Goal: Task Accomplishment & Management: Manage account settings

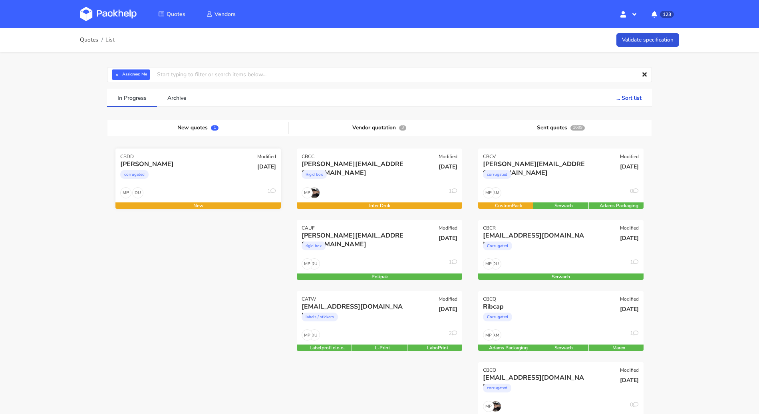
click at [230, 168] on div "[DATE]" at bounding box center [254, 173] width 56 height 27
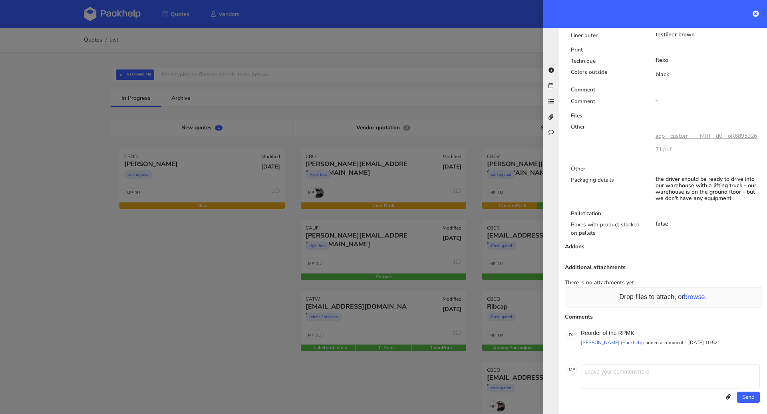
scroll to position [437, 0]
drag, startPoint x: 640, startPoint y: 328, endPoint x: 619, endPoint y: 329, distance: 21.2
click at [619, 329] on p "Reorder of the RPMK" at bounding box center [670, 331] width 179 height 6
copy p "RPMK"
click at [707, 131] on link "adp__custom____MJJI__d0__oR689592671.pdf" at bounding box center [705, 140] width 101 height 21
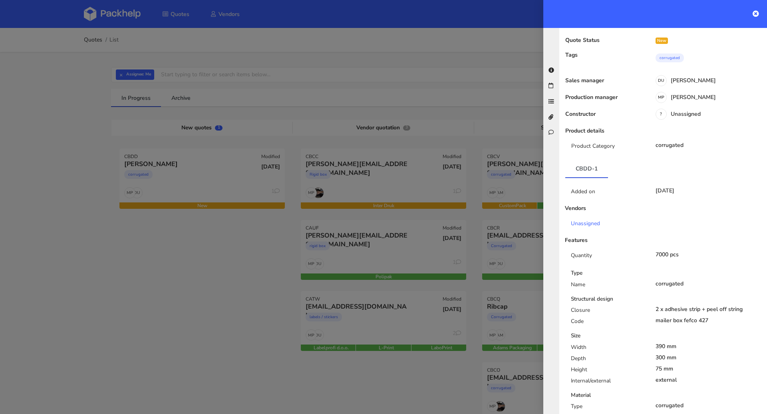
scroll to position [0, 0]
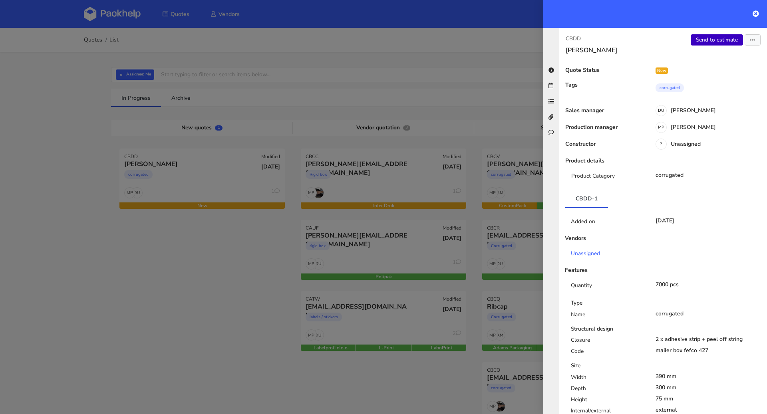
click at [696, 40] on link "Send to estimate" at bounding box center [717, 39] width 52 height 11
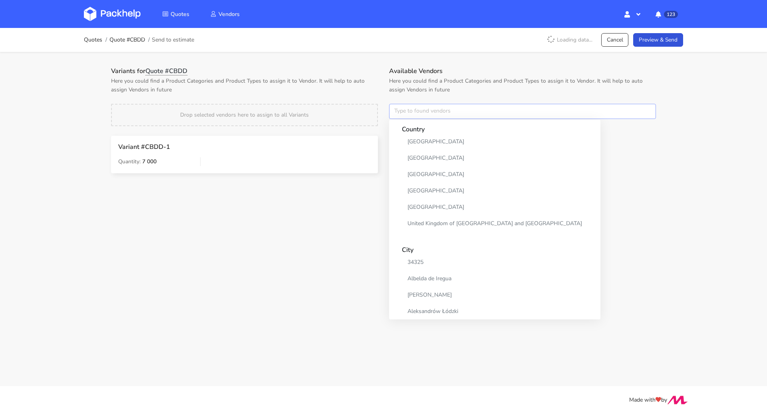
click at [417, 110] on input "text" at bounding box center [522, 111] width 267 height 15
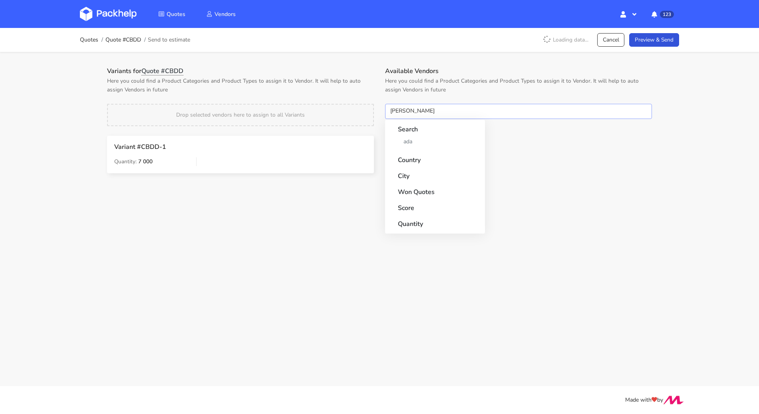
type input "adams"
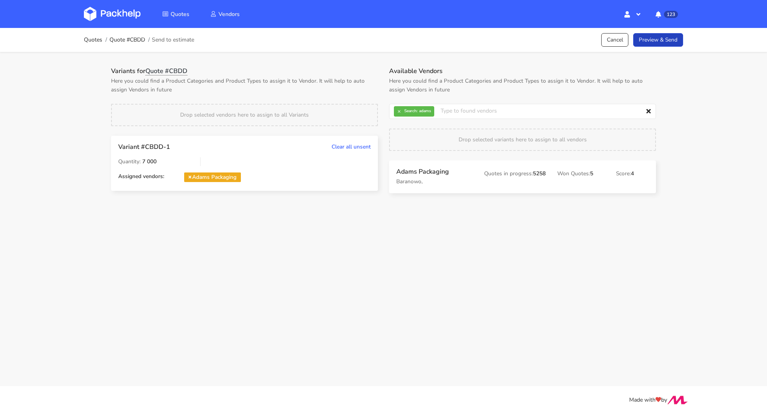
click at [661, 37] on link "Preview & Send" at bounding box center [658, 40] width 50 height 14
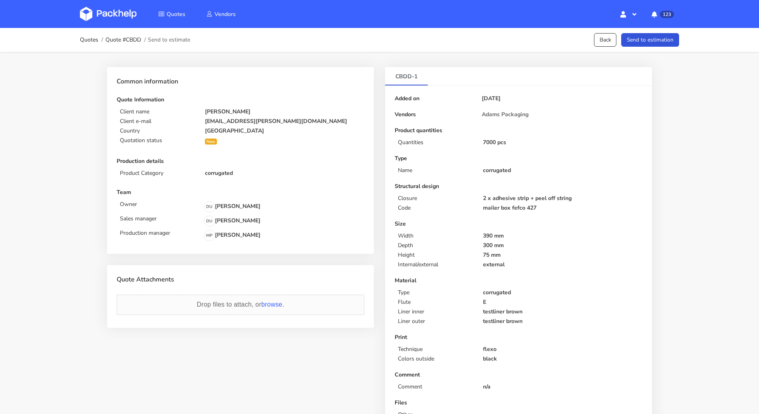
click at [649, 32] on div "Quotes Quote #CBDD Send to estimate Back Send to estimation" at bounding box center [379, 40] width 599 height 16
click at [651, 40] on button "Send to estimation" at bounding box center [650, 40] width 58 height 14
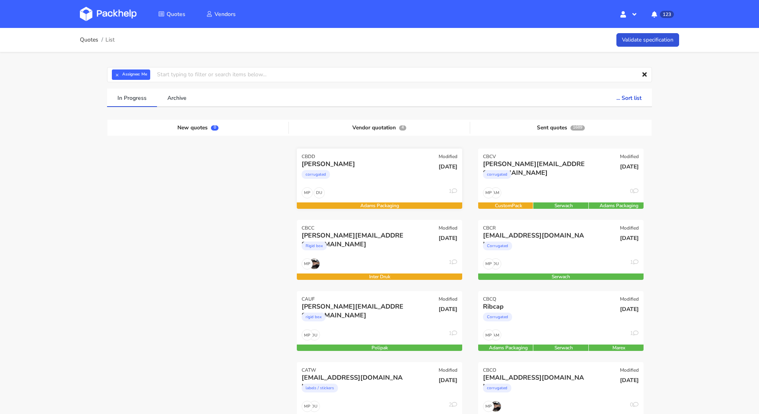
click at [379, 163] on div "Ana Alcazar" at bounding box center [355, 164] width 106 height 9
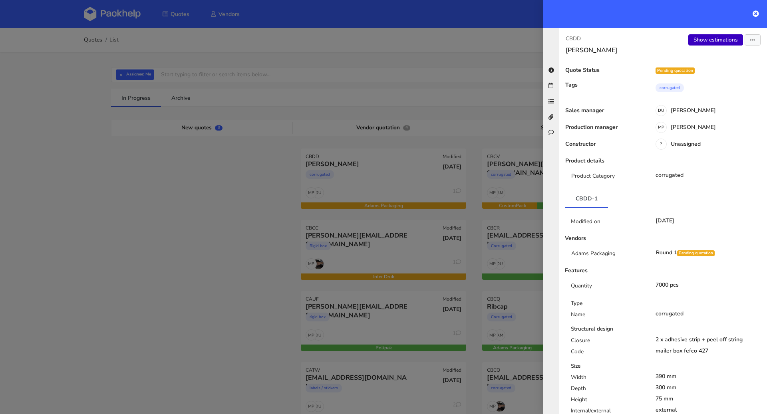
click at [710, 40] on link "Show estimations" at bounding box center [715, 39] width 55 height 11
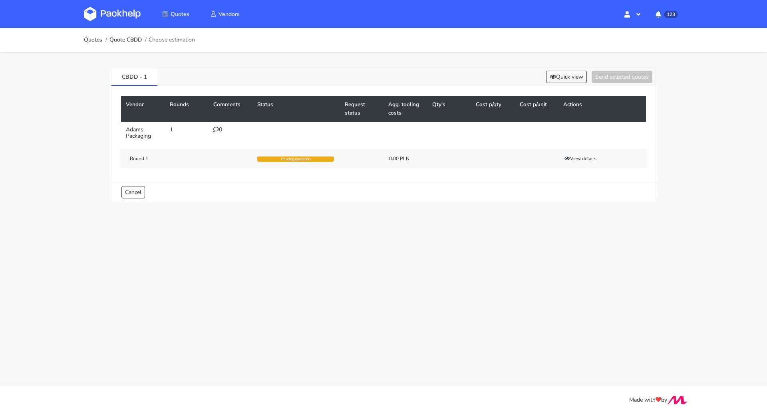
click at [215, 133] on td "0" at bounding box center [230, 133] width 44 height 22
click at [216, 128] on icon at bounding box center [216, 130] width 6 height 6
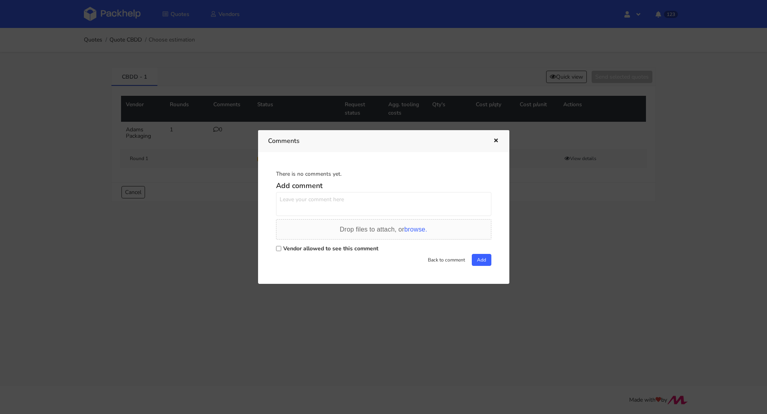
click at [301, 251] on label "Vendor allowed to see this comment" at bounding box center [330, 249] width 95 height 8
click at [281, 251] on input "Vendor allowed to see this comment" at bounding box center [278, 248] width 5 height 5
checkbox input "true"
click at [304, 202] on textarea at bounding box center [383, 204] width 215 height 24
paste textarea "R718617096RPMK"
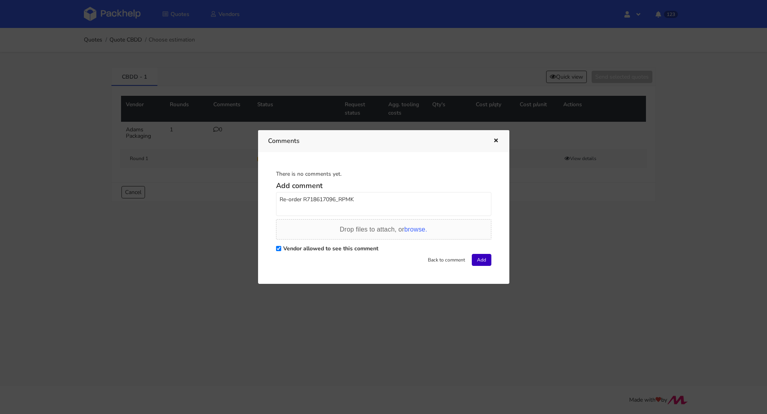
type textarea "Re-order R718617096_RPMK"
click at [485, 256] on button "Add" at bounding box center [482, 260] width 20 height 12
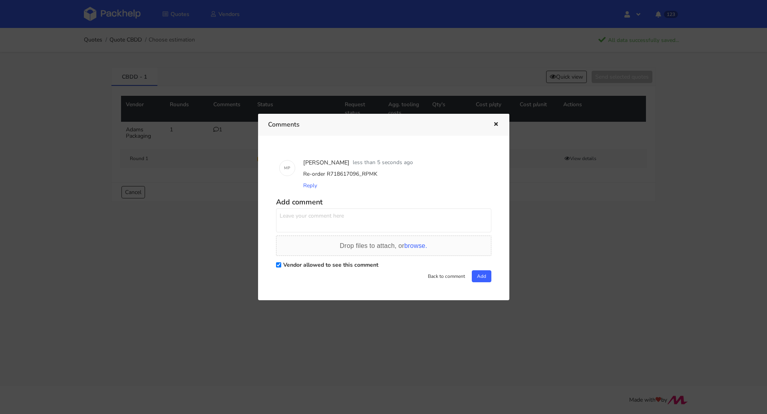
click at [498, 124] on icon "button" at bounding box center [495, 125] width 7 height 6
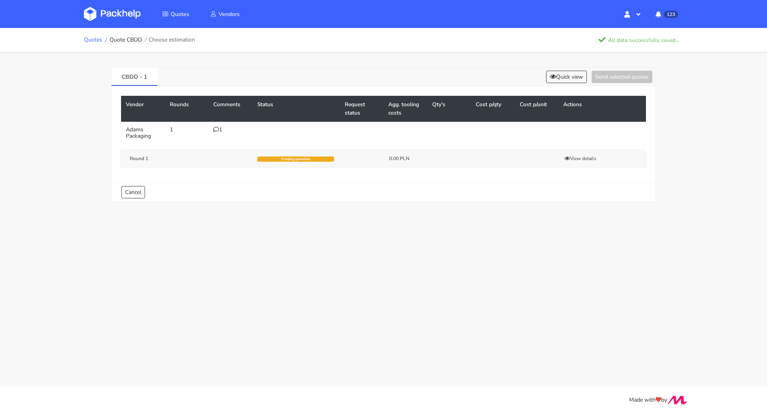
click at [89, 40] on link "Quotes" at bounding box center [93, 40] width 18 height 6
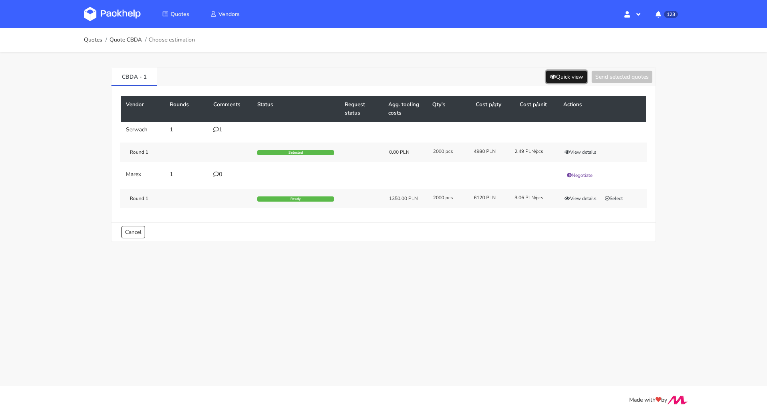
click at [546, 77] on button "Quick view" at bounding box center [566, 77] width 41 height 12
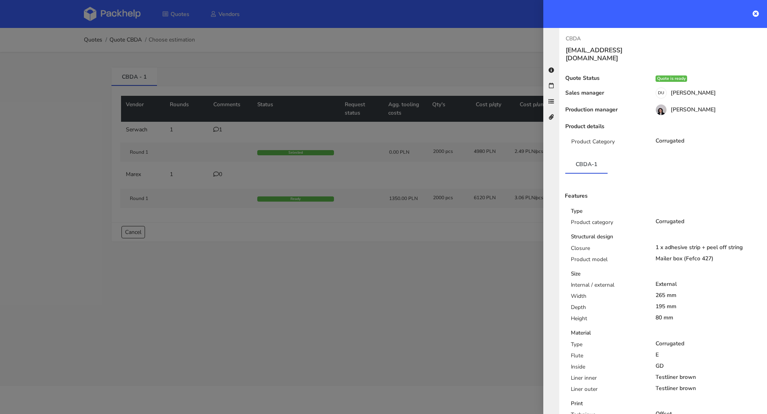
click at [453, 56] on div at bounding box center [383, 207] width 767 height 414
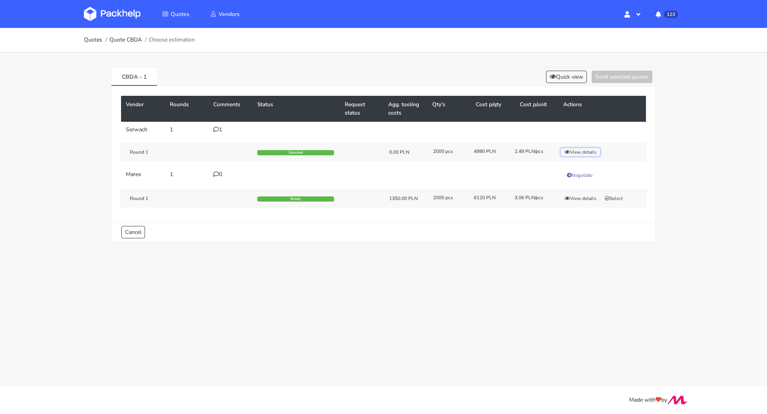
click at [578, 150] on button "View details" at bounding box center [580, 152] width 39 height 8
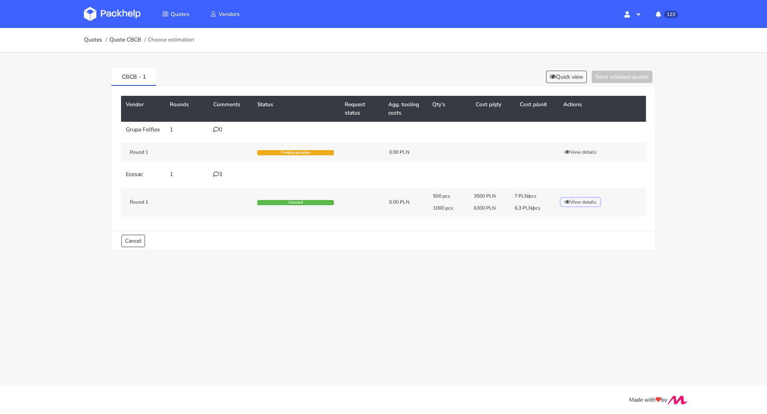
click at [584, 201] on button "View details" at bounding box center [580, 202] width 39 height 8
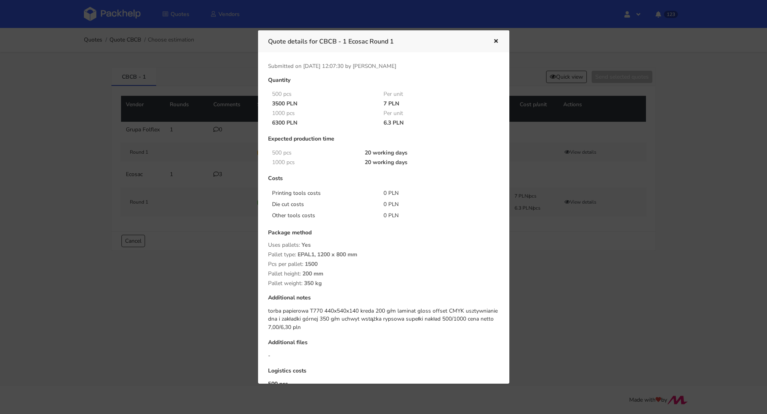
click at [490, 142] on div "Expected production time" at bounding box center [383, 142] width 231 height 12
click at [224, 220] on div at bounding box center [383, 207] width 767 height 414
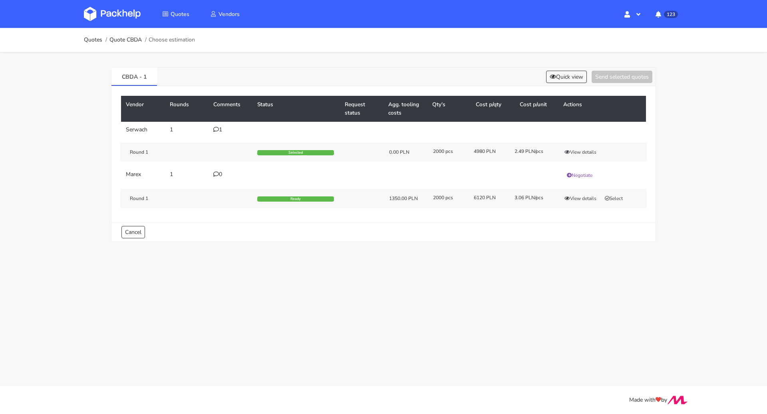
click at [218, 127] on icon at bounding box center [216, 130] width 6 height 6
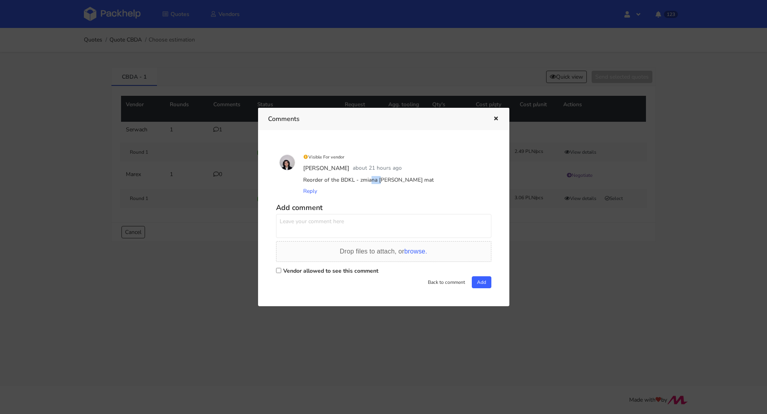
drag, startPoint x: 339, startPoint y: 179, endPoint x: 353, endPoint y: 181, distance: 13.7
click at [353, 181] on div "Reorder of the BDKL - zmiana [PERSON_NAME] mat" at bounding box center [395, 180] width 187 height 11
copy div "BDKL"
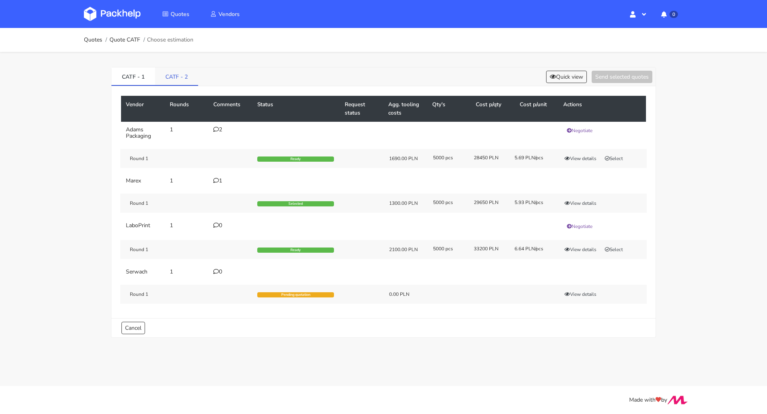
click at [185, 75] on link "CATF - 2" at bounding box center [176, 76] width 43 height 18
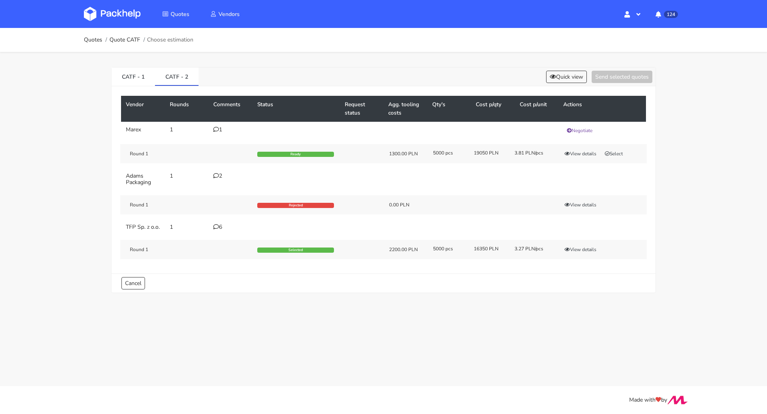
click at [220, 224] on div "6" at bounding box center [230, 227] width 34 height 6
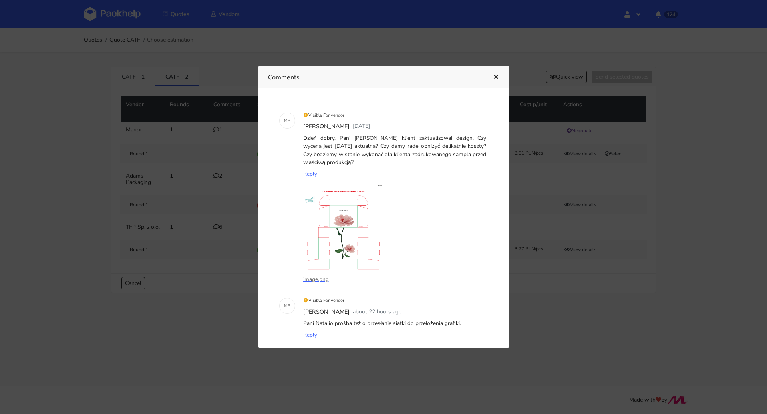
click at [174, 230] on div at bounding box center [383, 207] width 767 height 414
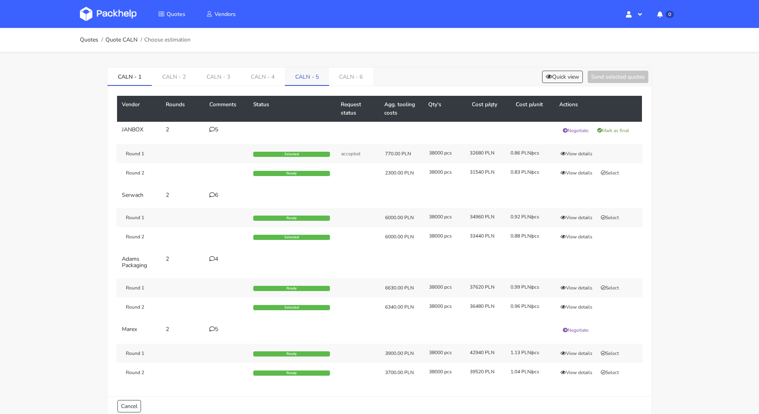
click at [307, 73] on link "CALN - 5" at bounding box center [307, 76] width 44 height 18
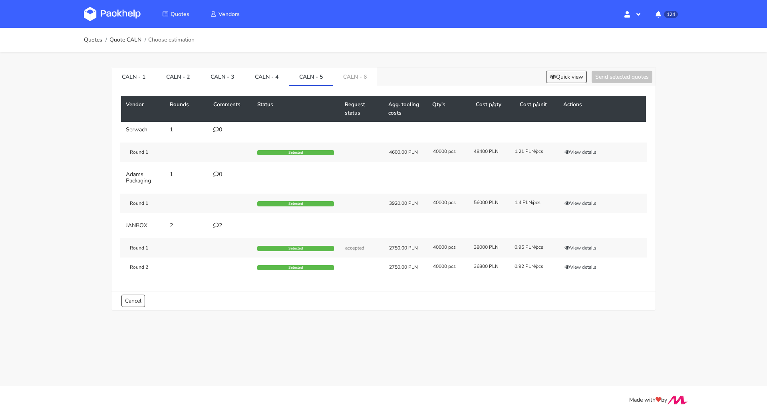
click at [220, 226] on div "2" at bounding box center [230, 225] width 34 height 6
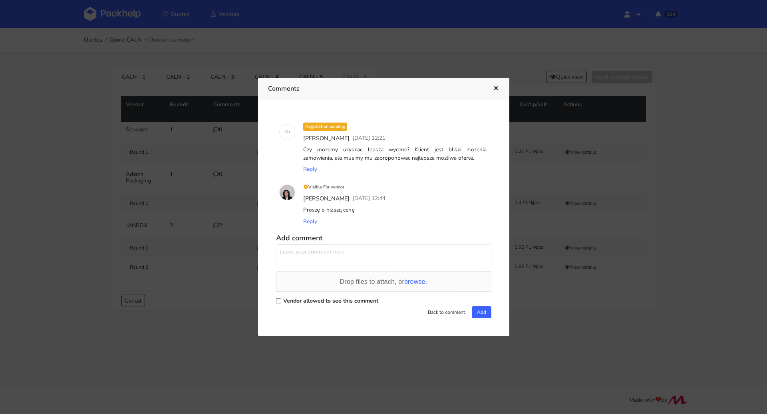
click at [217, 286] on div at bounding box center [383, 207] width 767 height 414
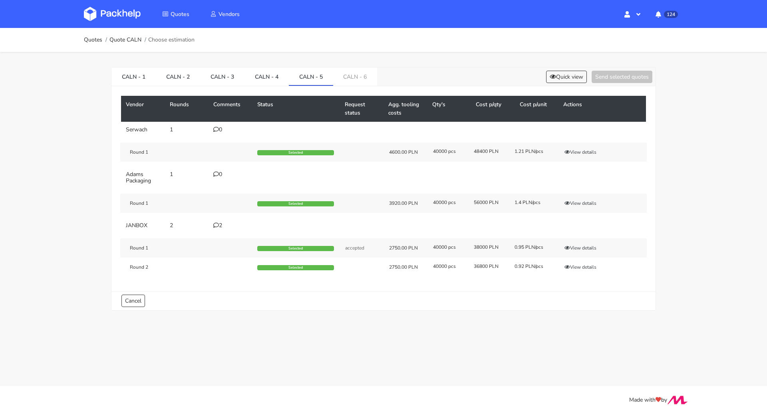
click at [220, 222] on div "2" at bounding box center [230, 225] width 34 height 6
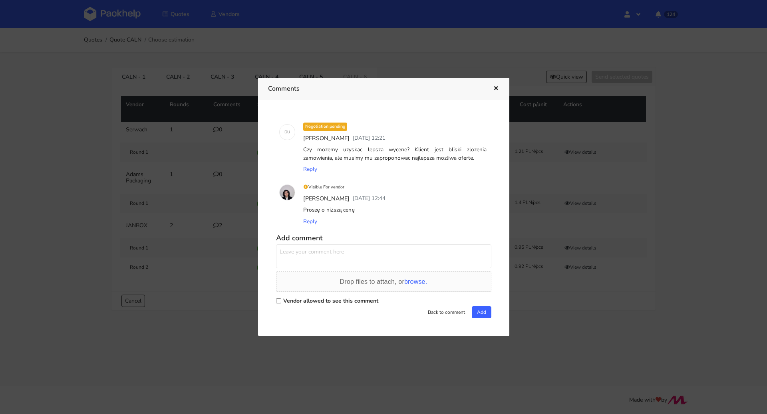
click at [219, 262] on div at bounding box center [383, 207] width 767 height 414
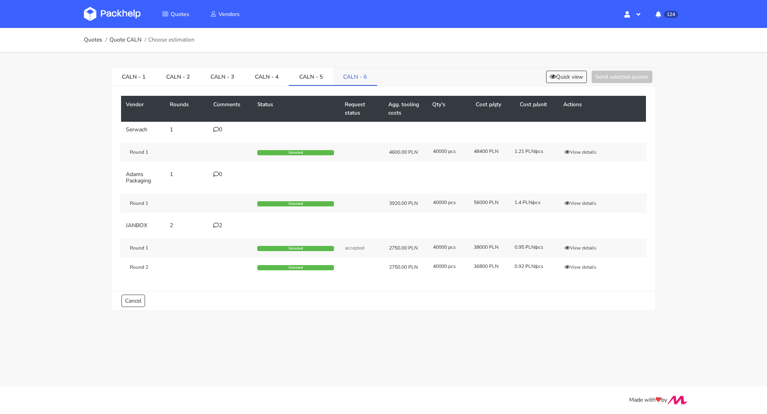
click at [352, 75] on link "CALN - 6" at bounding box center [355, 76] width 44 height 18
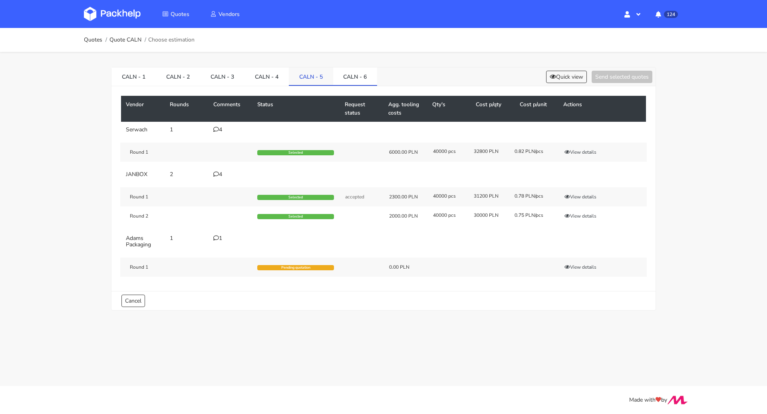
click at [312, 76] on link "CALN - 5" at bounding box center [311, 76] width 44 height 18
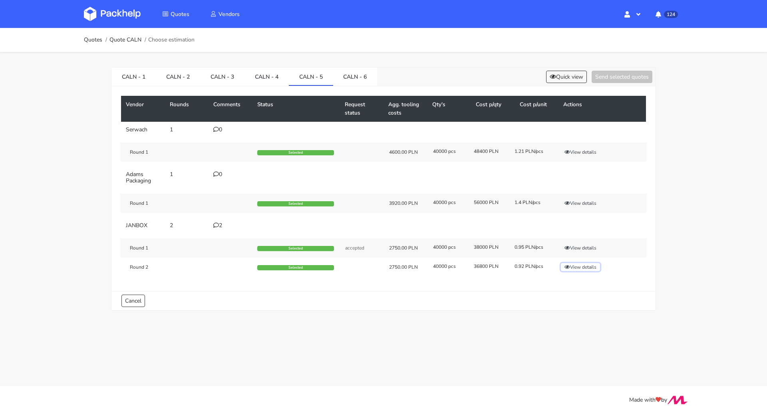
click at [574, 266] on button "View details" at bounding box center [580, 267] width 39 height 8
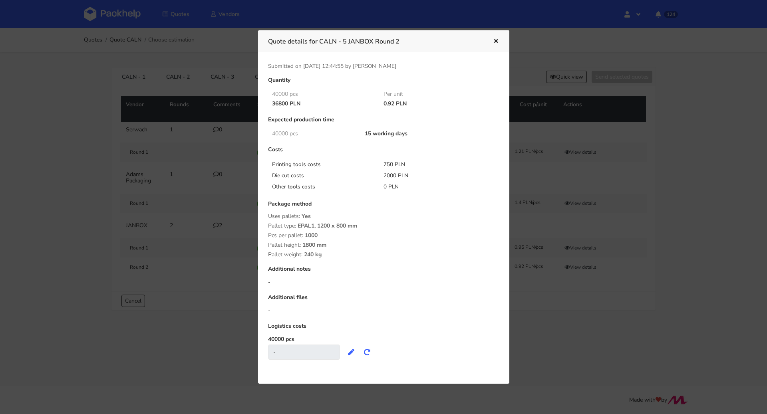
click at [497, 36] on button "button" at bounding box center [494, 41] width 9 height 10
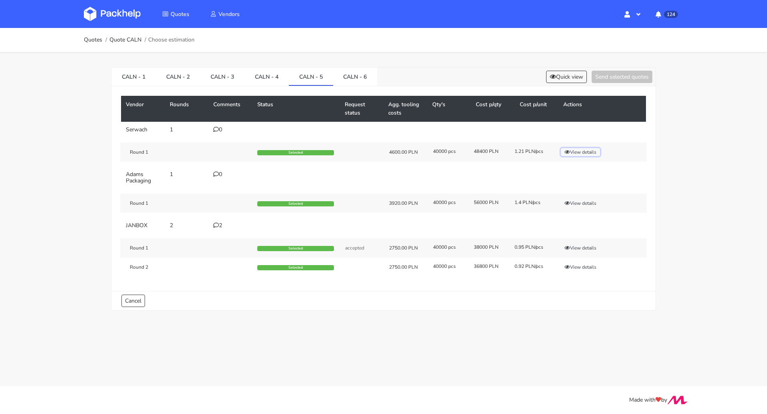
click at [577, 149] on button "View details" at bounding box center [580, 152] width 39 height 8
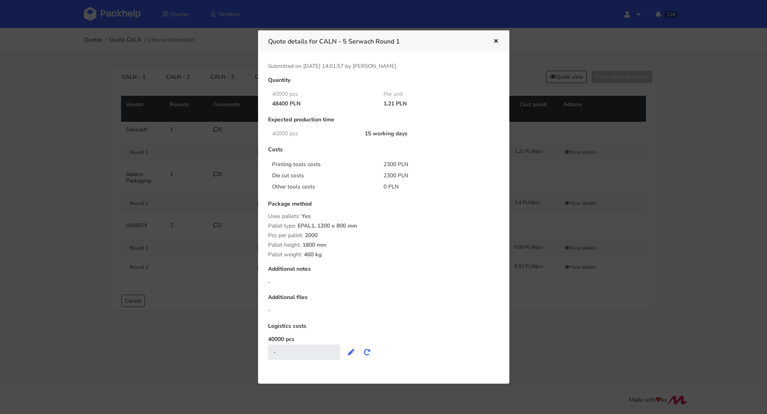
click at [494, 43] on icon "button" at bounding box center [495, 42] width 7 height 6
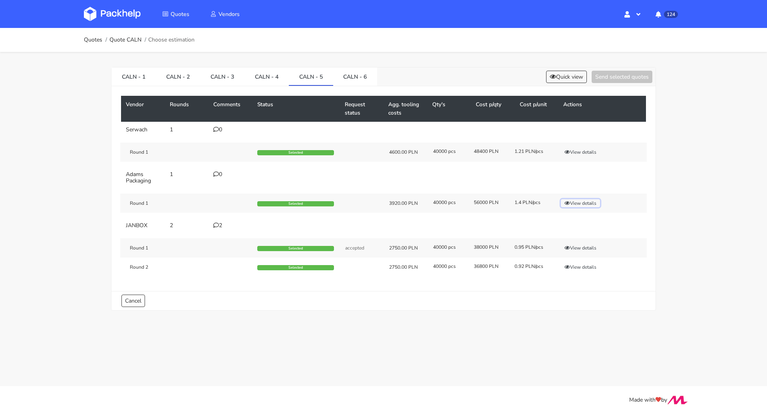
click at [578, 201] on button "View details" at bounding box center [580, 203] width 39 height 8
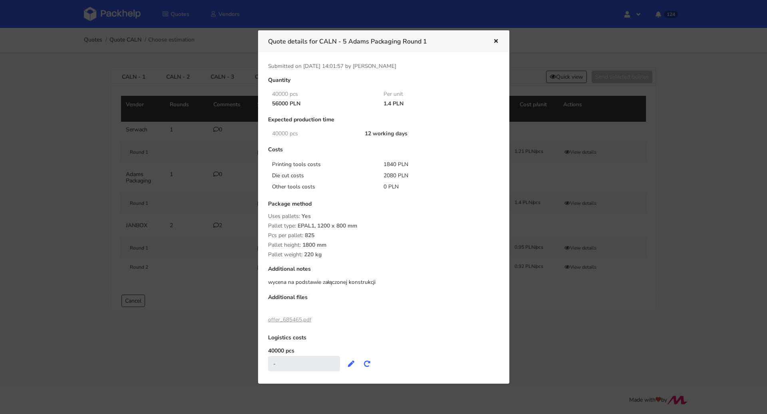
click at [496, 42] on icon "button" at bounding box center [495, 42] width 7 height 6
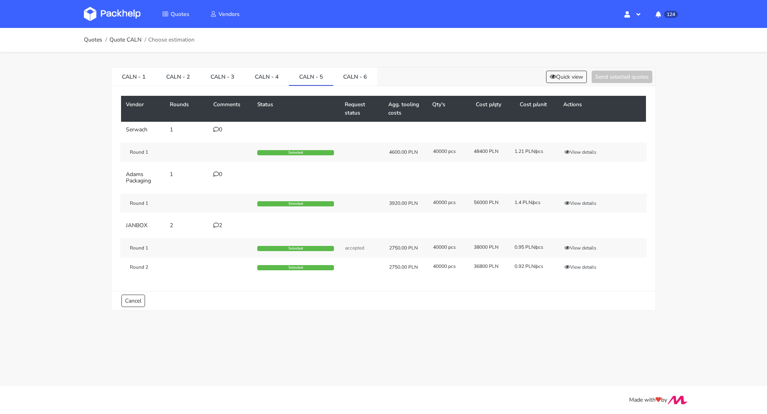
click at [224, 224] on div "2" at bounding box center [230, 225] width 34 height 6
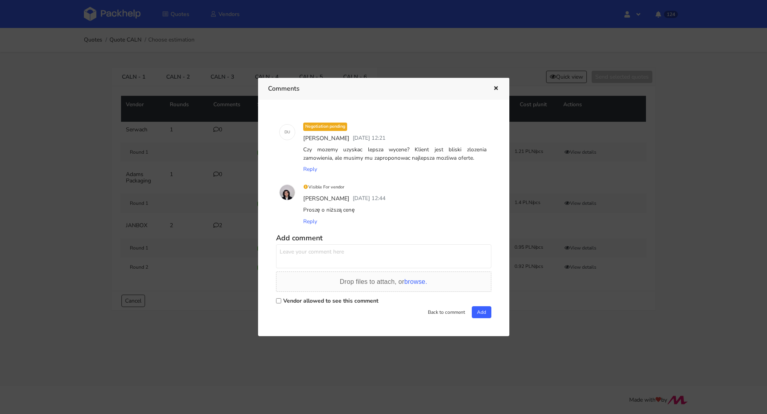
click at [494, 89] on icon "button" at bounding box center [495, 89] width 7 height 6
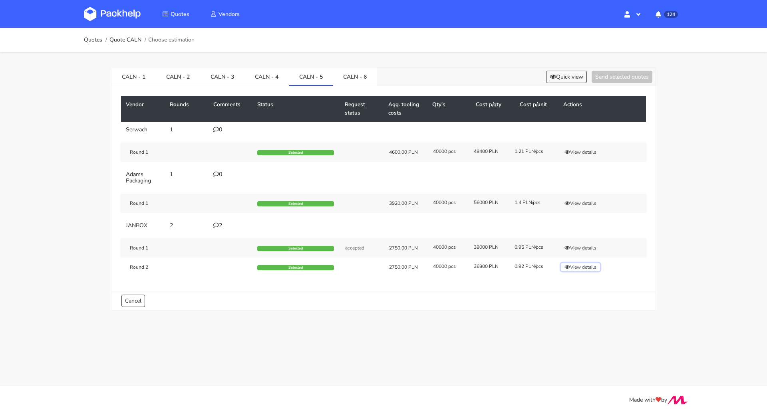
click at [586, 266] on button "View details" at bounding box center [580, 267] width 39 height 8
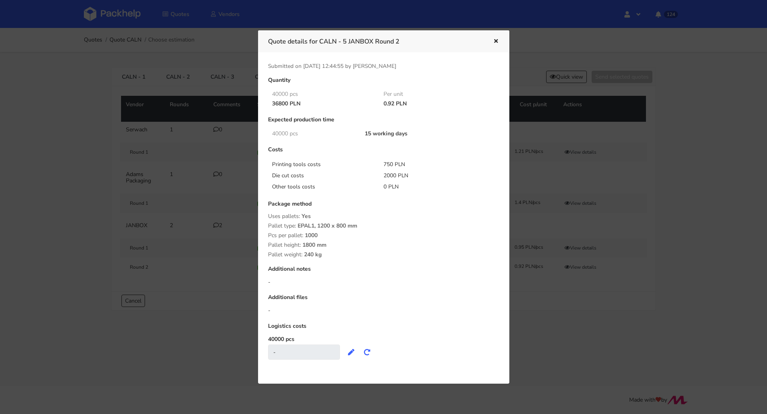
click at [495, 38] on button "button" at bounding box center [494, 41] width 9 height 10
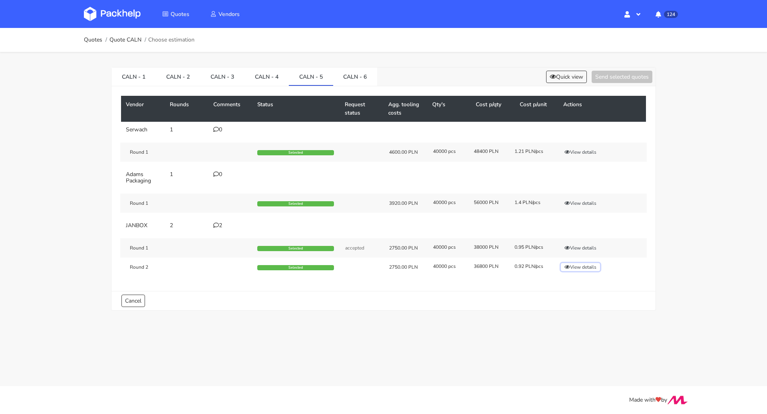
click at [583, 267] on button "View details" at bounding box center [580, 267] width 39 height 8
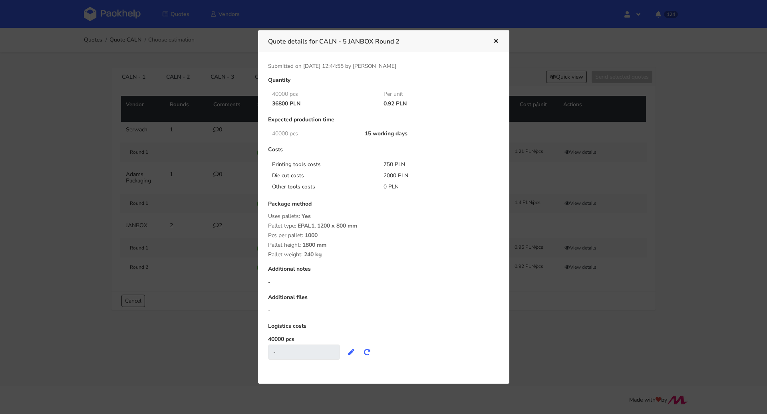
click at [494, 45] on button "button" at bounding box center [494, 41] width 9 height 10
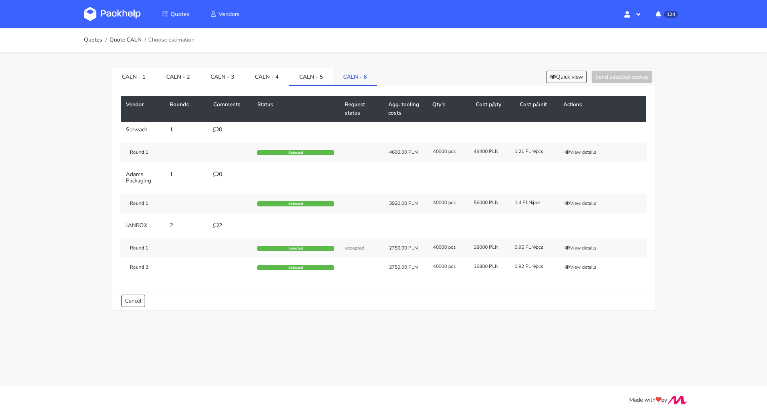
click at [359, 77] on link "CALN - 6" at bounding box center [355, 76] width 44 height 18
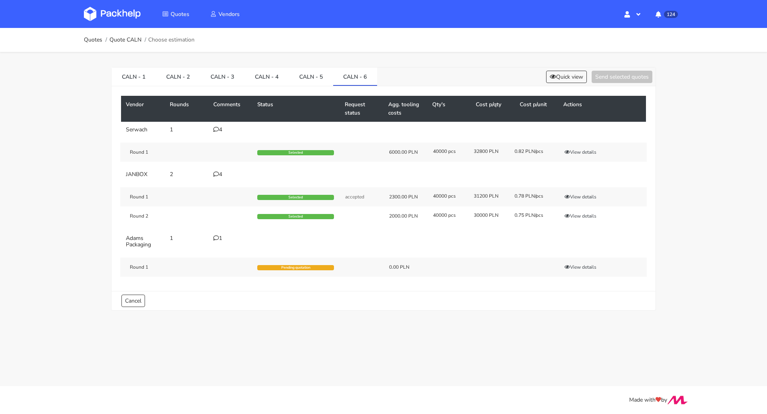
click at [219, 130] on div "4" at bounding box center [230, 130] width 34 height 6
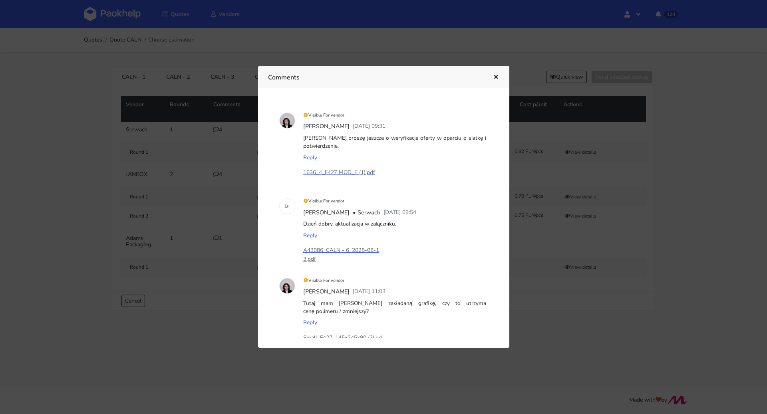
click at [184, 207] on div at bounding box center [383, 207] width 767 height 414
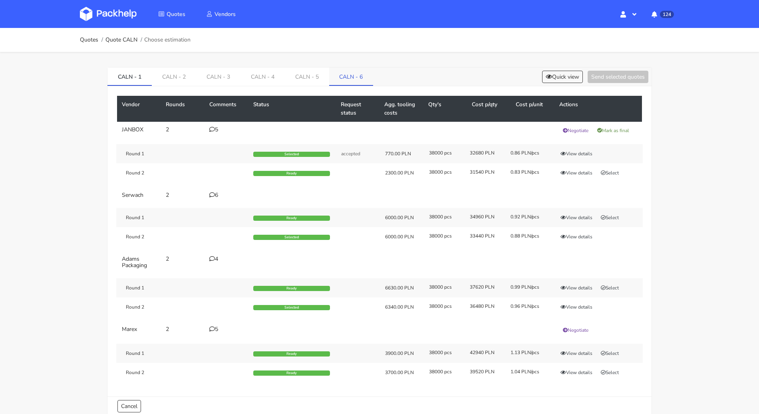
click at [359, 75] on link "CALN - 6" at bounding box center [351, 76] width 44 height 18
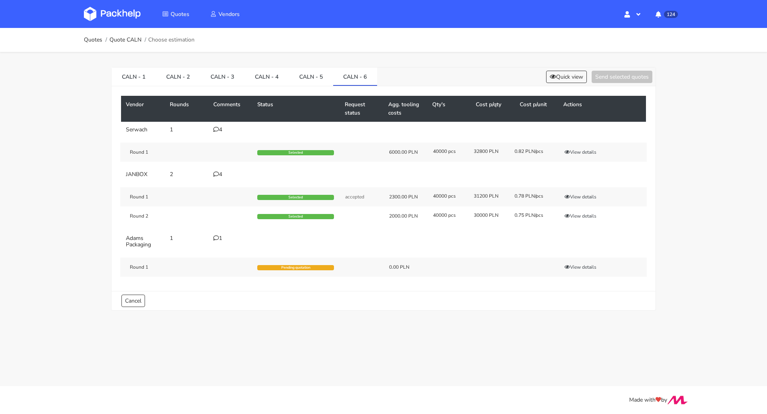
click at [216, 127] on icon at bounding box center [216, 130] width 6 height 6
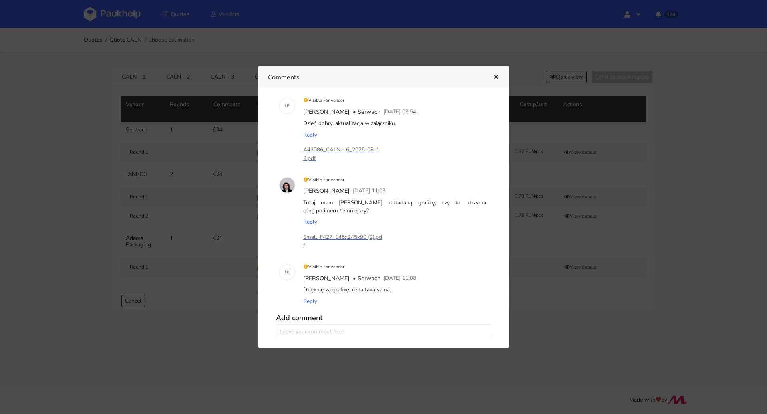
scroll to position [101, 0]
click at [12, 192] on div at bounding box center [383, 207] width 767 height 414
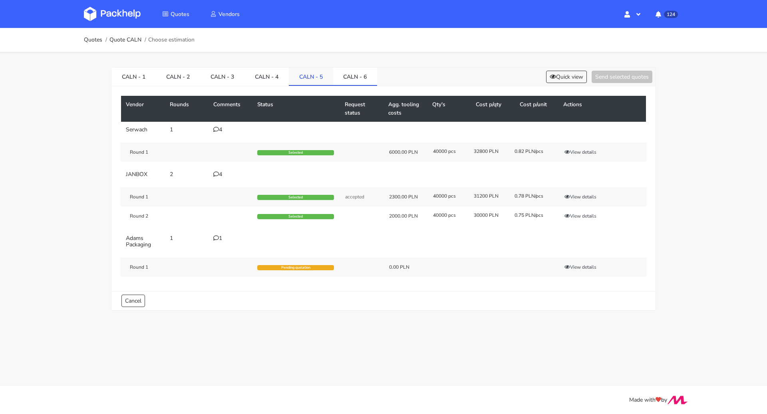
click at [310, 75] on link "CALN - 5" at bounding box center [311, 76] width 44 height 18
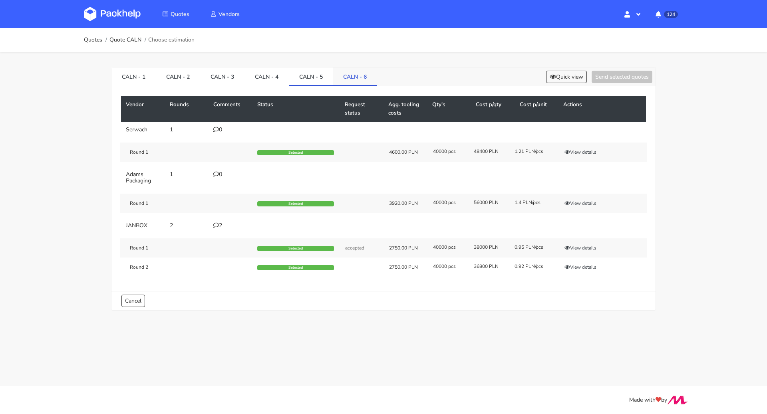
click at [354, 81] on link "CALN - 6" at bounding box center [355, 76] width 44 height 18
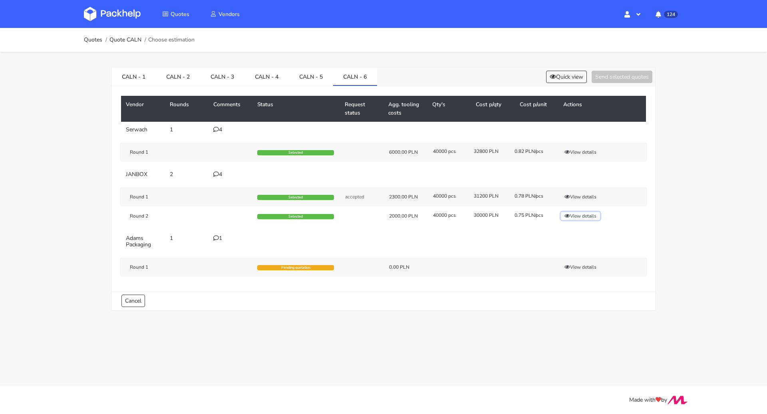
click at [589, 212] on button "View details" at bounding box center [580, 216] width 39 height 8
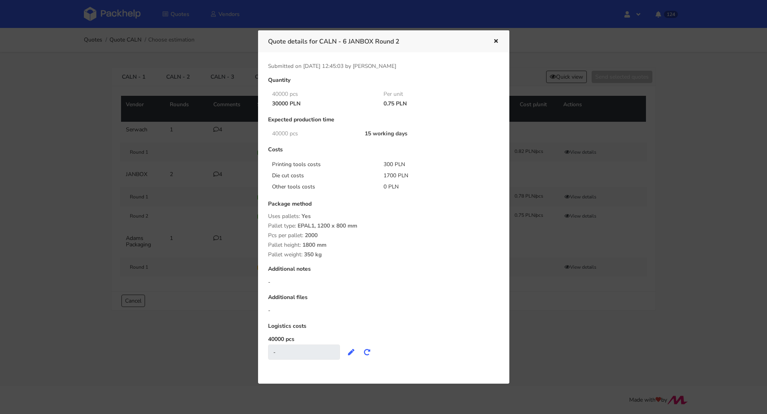
click at [494, 39] on icon "button" at bounding box center [495, 42] width 7 height 6
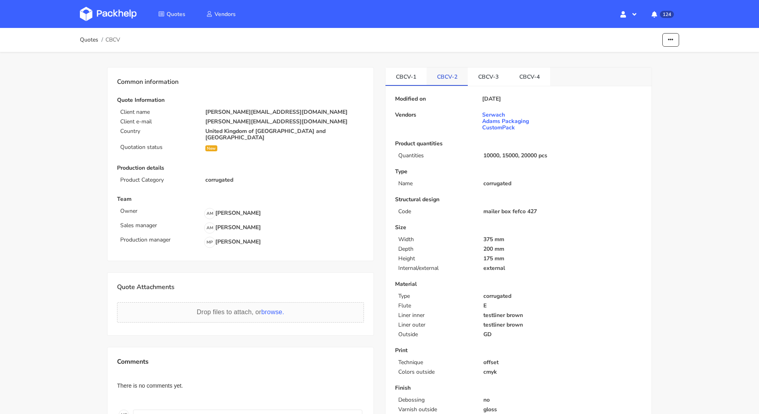
click at [437, 80] on link "CBCV-2" at bounding box center [447, 76] width 41 height 18
click at [496, 73] on link "CBCV-3" at bounding box center [488, 76] width 41 height 18
click at [510, 76] on link "CBCV-4" at bounding box center [529, 76] width 41 height 18
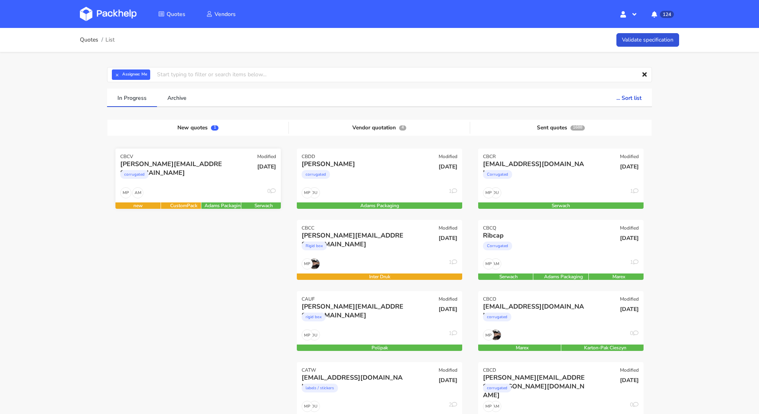
click at [188, 183] on div "corrugated" at bounding box center [173, 177] width 106 height 16
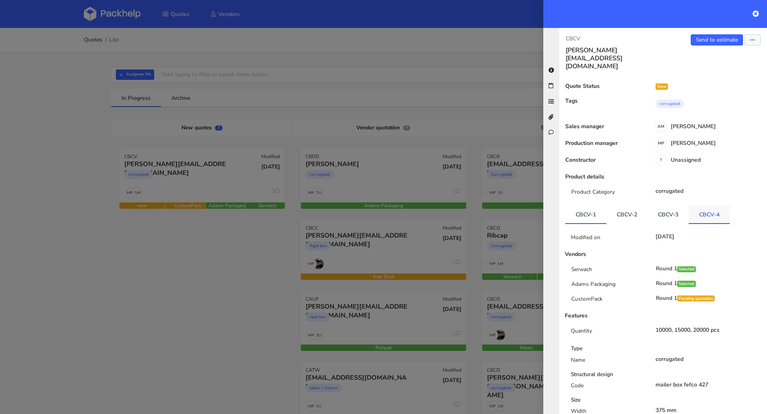
click at [702, 206] on link "CBCV-4" at bounding box center [709, 215] width 41 height 18
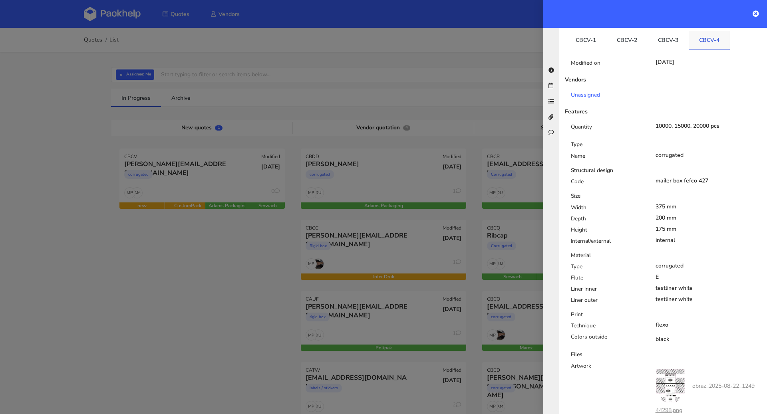
scroll to position [367, 0]
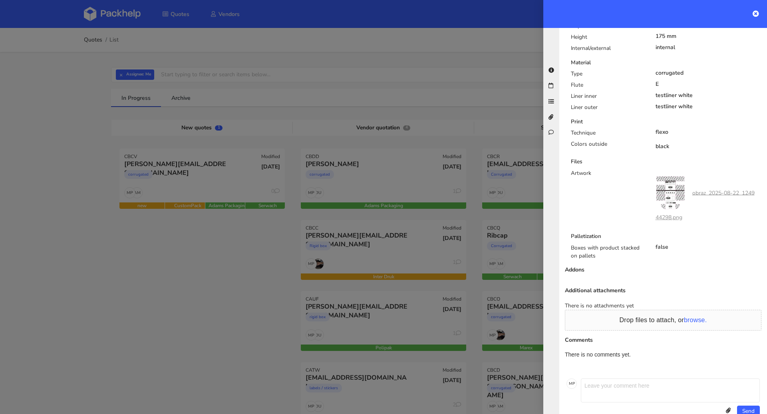
click at [244, 220] on div at bounding box center [383, 207] width 767 height 414
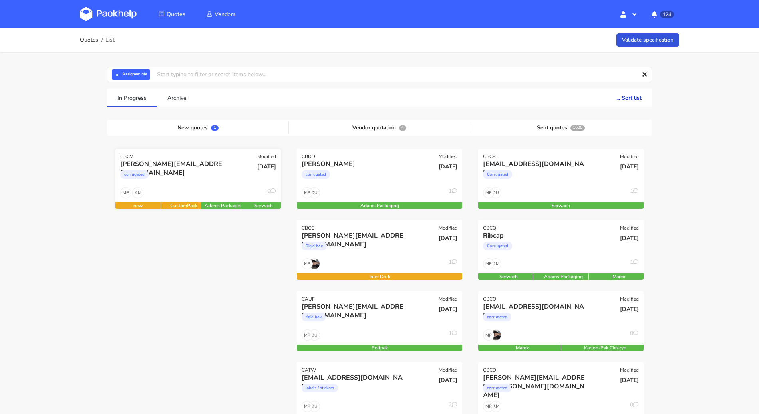
click at [188, 176] on div "corrugated" at bounding box center [173, 177] width 106 height 16
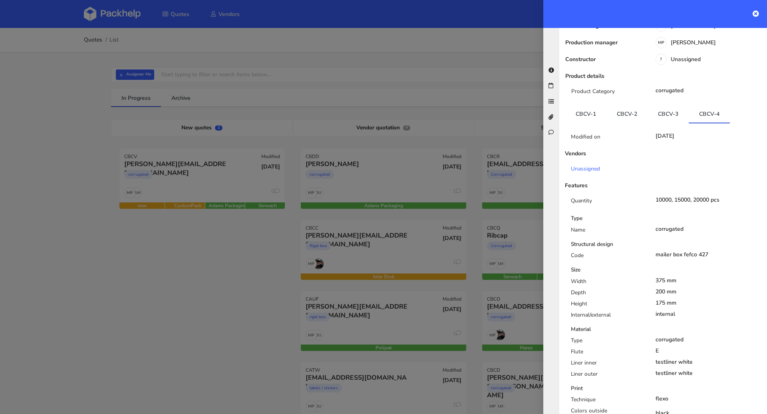
scroll to position [17, 0]
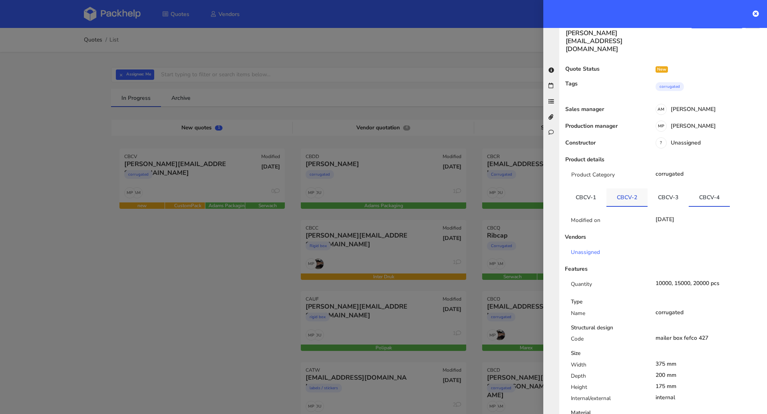
click at [620, 189] on link "CBCV-2" at bounding box center [626, 198] width 41 height 18
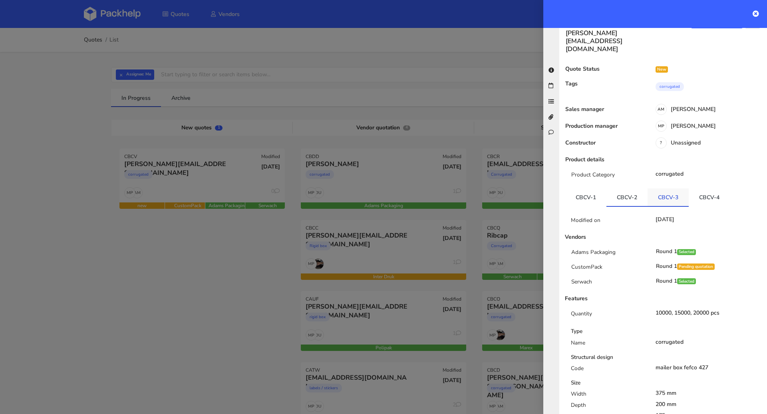
click at [659, 189] on link "CBCV-3" at bounding box center [667, 198] width 41 height 18
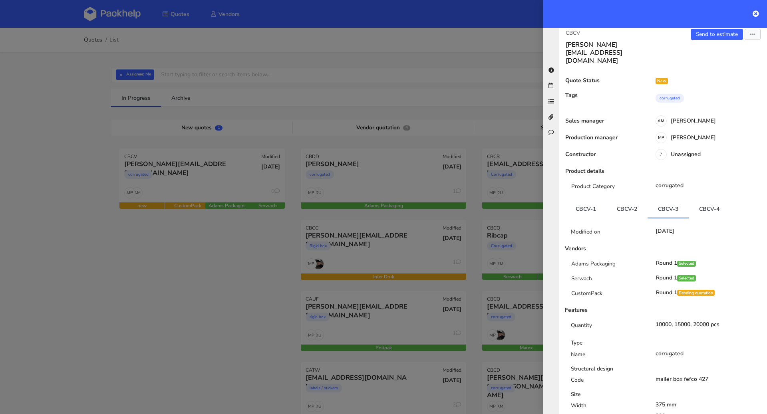
scroll to position [0, 0]
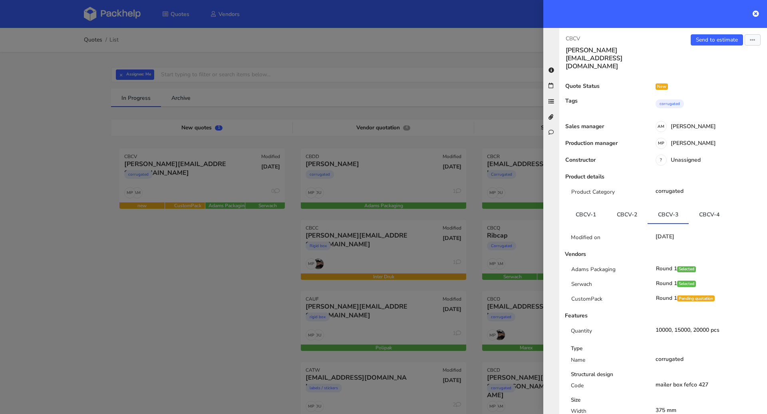
click at [717, 30] on div "CBCV cameron@claroprint.co.uk Send to estimate View quote Edit quote Missing da…" at bounding box center [663, 221] width 208 height 386
click at [717, 41] on link "Send to estimate" at bounding box center [717, 39] width 52 height 11
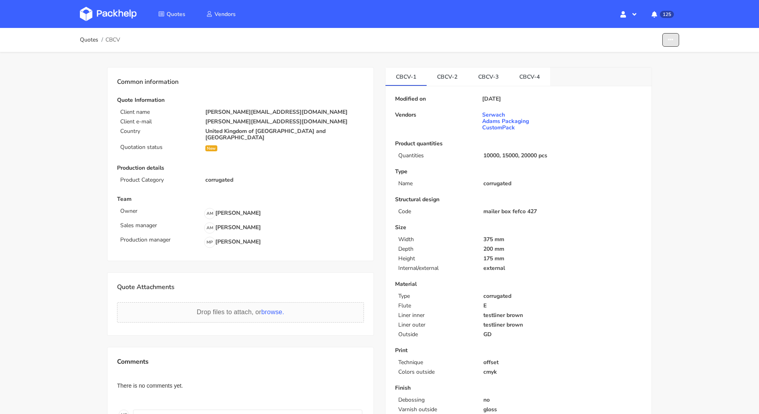
click at [667, 38] on button "button" at bounding box center [670, 40] width 17 height 14
click at [658, 84] on link "Show estimations" at bounding box center [640, 86] width 70 height 13
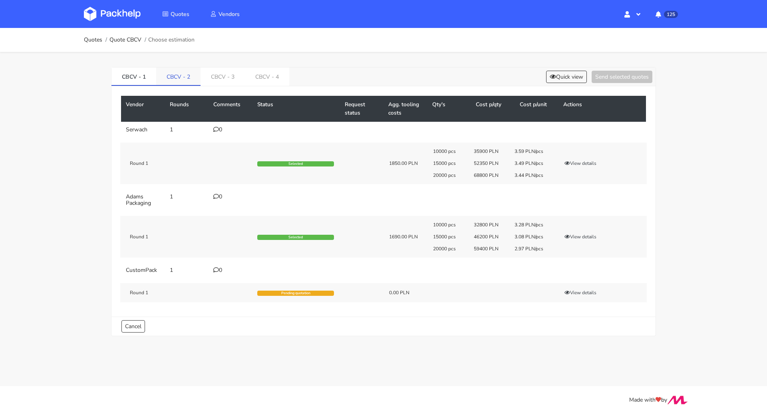
click at [174, 78] on link "CBCV - 2" at bounding box center [178, 76] width 44 height 18
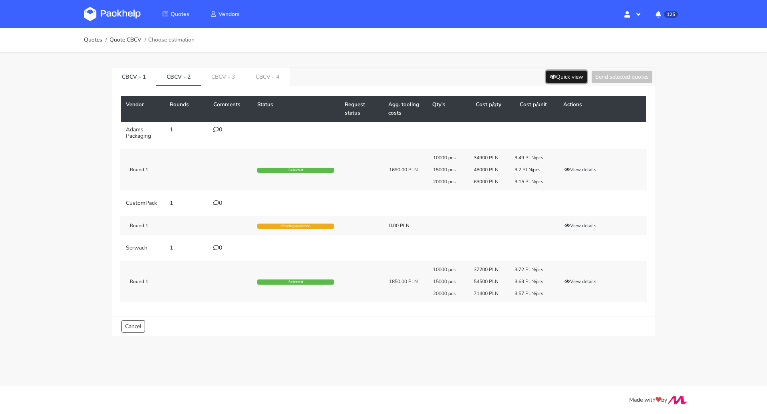
click at [550, 74] on icon at bounding box center [553, 77] width 6 height 6
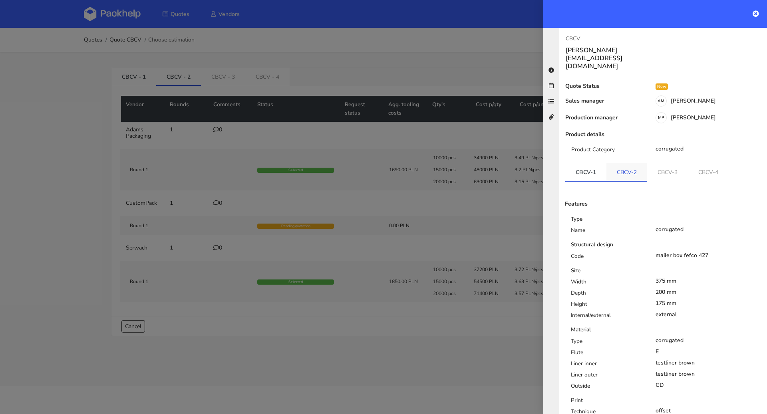
click at [623, 163] on link "CBCV-2" at bounding box center [626, 172] width 41 height 18
click at [587, 182] on div "Features Type Name corrugated Structural design Code mailer box fefco 427 Size …" at bounding box center [663, 359] width 196 height 355
click at [679, 163] on link "CBCV-3" at bounding box center [667, 172] width 41 height 18
click at [706, 163] on link "CBCV-4" at bounding box center [709, 172] width 41 height 18
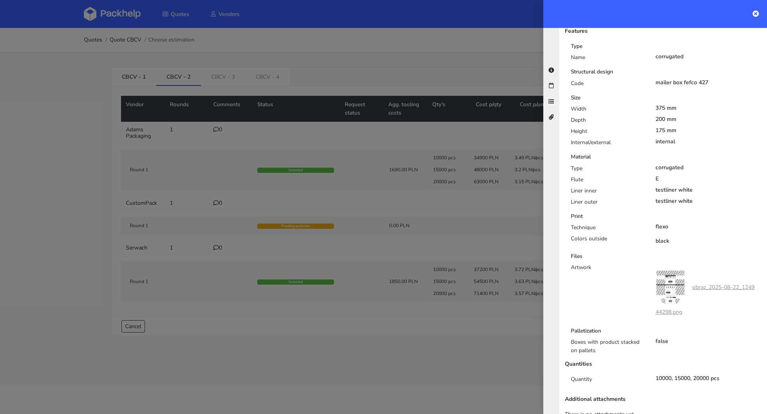
scroll to position [174, 0]
click at [459, 226] on div at bounding box center [383, 207] width 767 height 414
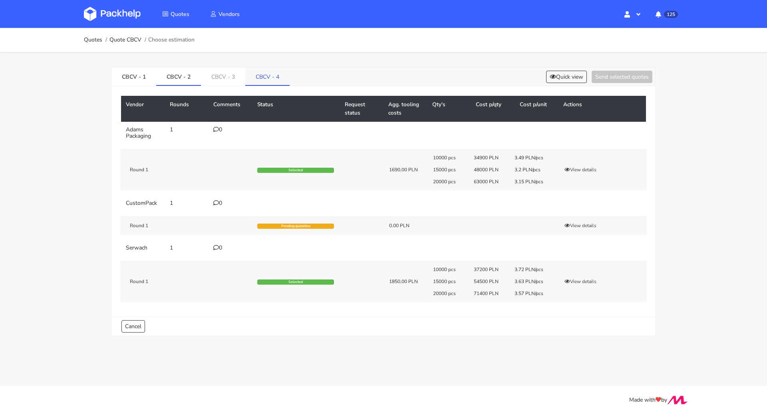
click at [278, 85] on li "CBCV - 4" at bounding box center [267, 76] width 44 height 18
click at [131, 38] on link "Quote CBCV" at bounding box center [125, 40] width 32 height 6
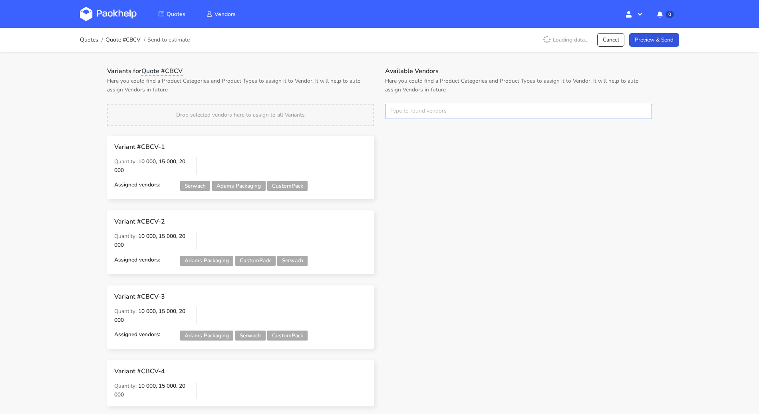
click at [418, 111] on input "text" at bounding box center [518, 111] width 267 height 15
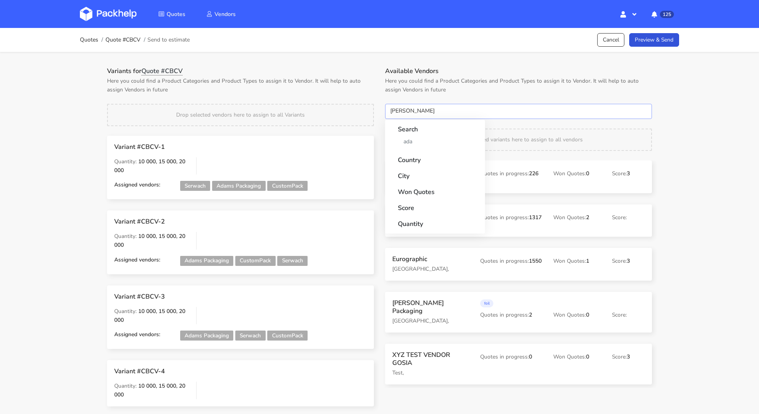
type input "adams"
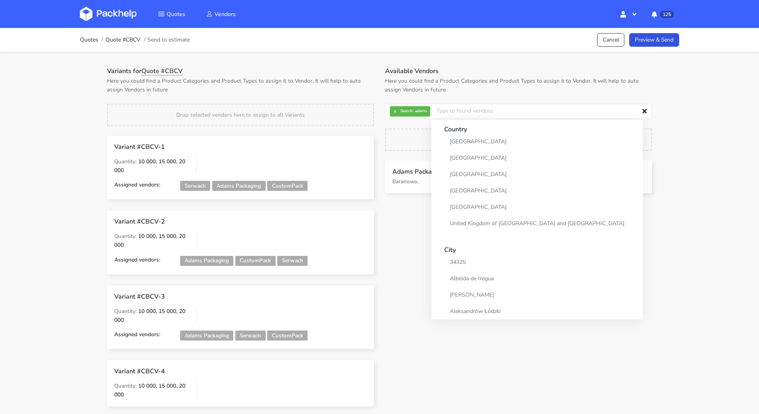
click at [412, 173] on h3 "Adams Packaging" at bounding box center [430, 172] width 77 height 8
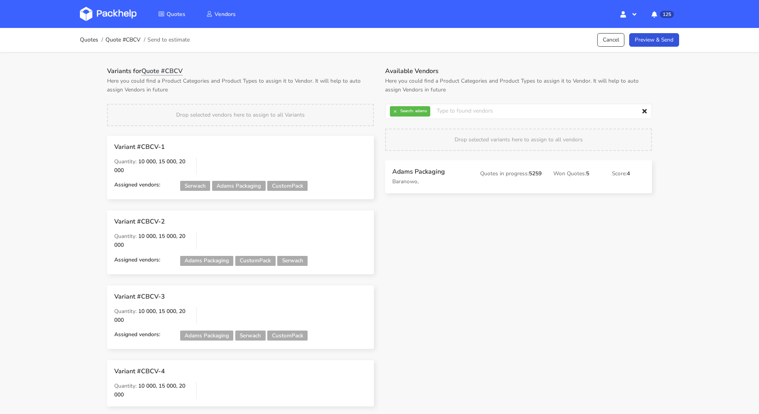
drag, startPoint x: 386, startPoint y: 167, endPoint x: 266, endPoint y: 111, distance: 132.4
click at [264, 108] on div "Variants for Quote #CBCV Here you could find a Product Categories and Product T…" at bounding box center [379, 242] width 556 height 351
click at [395, 115] on button "×" at bounding box center [395, 111] width 10 height 10
click at [395, 115] on input "text" at bounding box center [518, 111] width 267 height 15
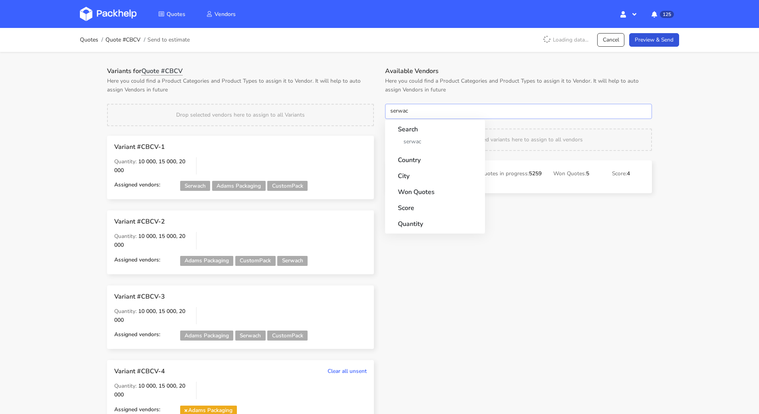
type input "serwach"
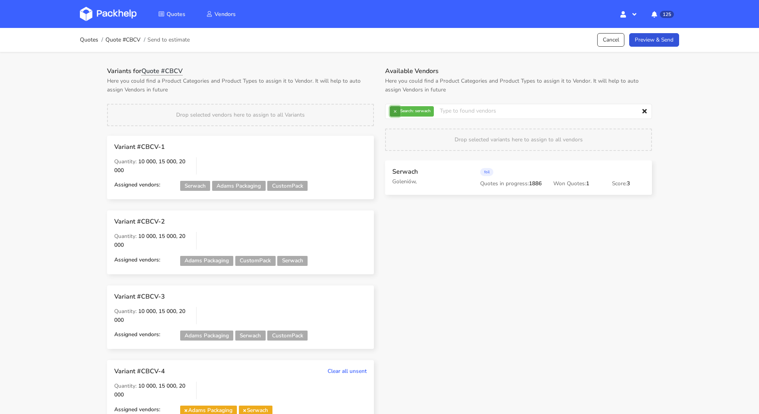
click at [396, 107] on button "×" at bounding box center [395, 111] width 10 height 10
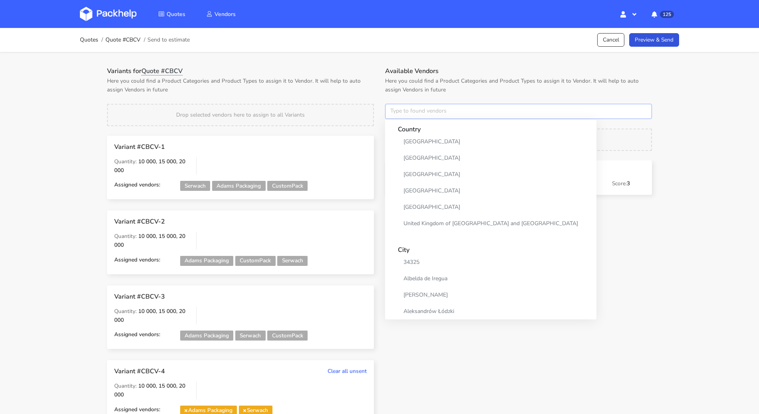
click at [397, 109] on input "text" at bounding box center [518, 111] width 267 height 15
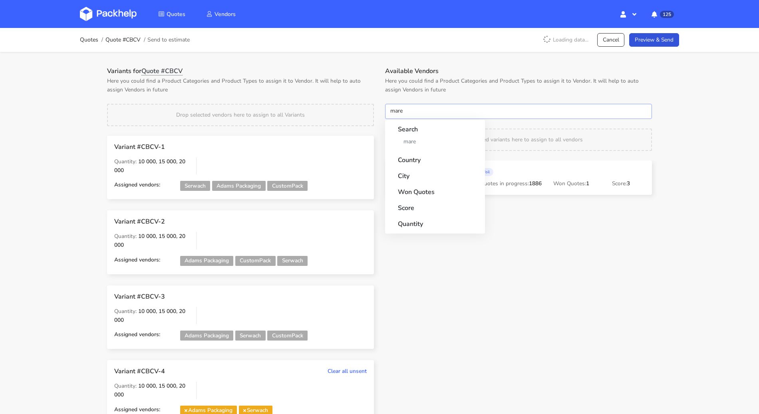
type input "marex"
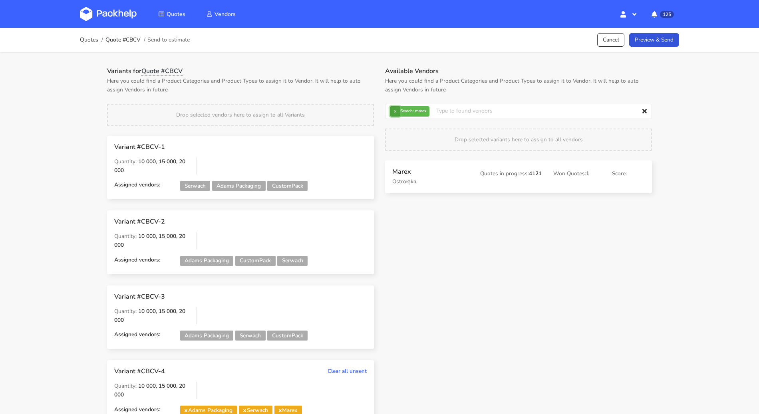
click at [396, 111] on button "×" at bounding box center [395, 111] width 10 height 10
click at [396, 111] on input "text" at bounding box center [518, 111] width 267 height 15
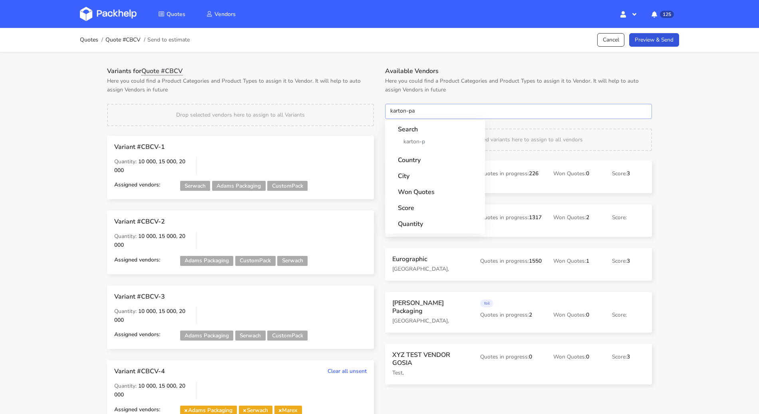
type input "karton-pak"
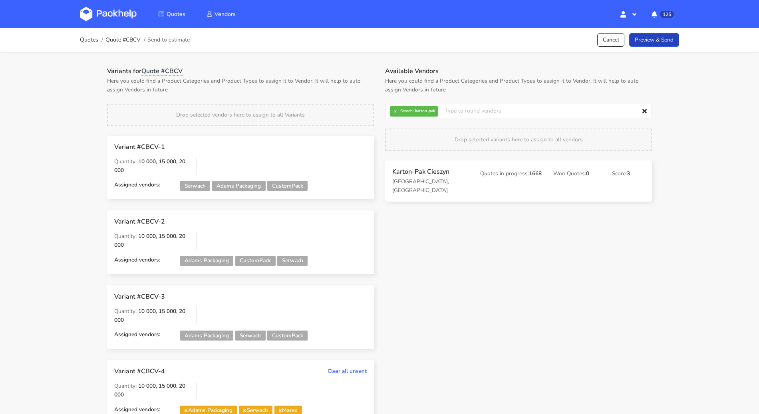
click at [660, 38] on link "Preview & Send" at bounding box center [654, 40] width 50 height 14
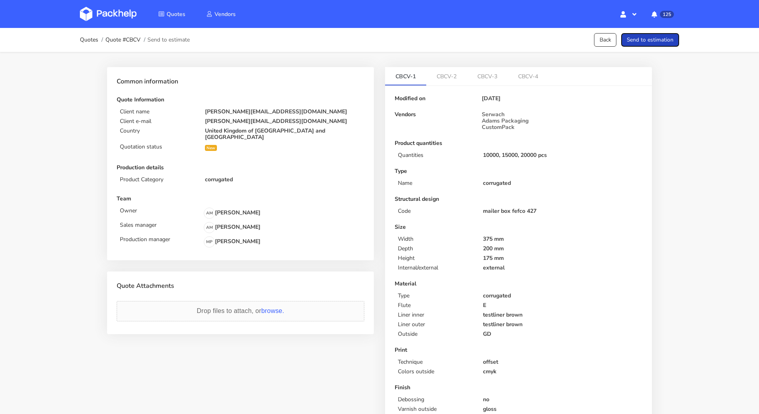
click at [659, 41] on button "Send to estimation" at bounding box center [650, 40] width 58 height 14
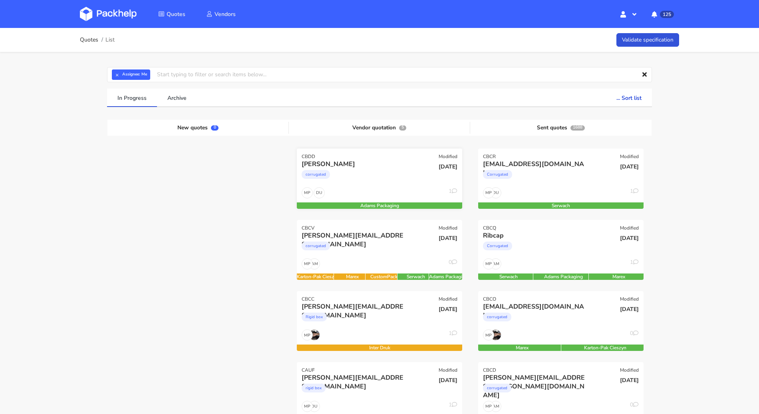
click at [392, 156] on div "CBDD Modified" at bounding box center [379, 154] width 165 height 11
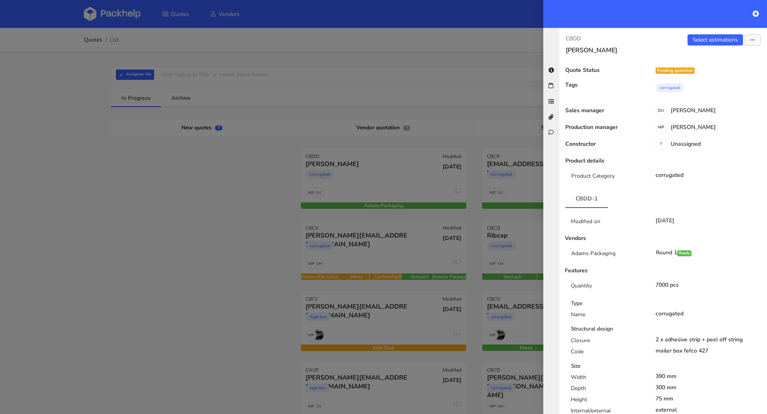
click at [724, 32] on div "CBDD [PERSON_NAME] Select estimations Send to estimate View quote Edit quote Mi…" at bounding box center [663, 221] width 208 height 386
click at [716, 40] on link "Select estimations" at bounding box center [715, 39] width 56 height 11
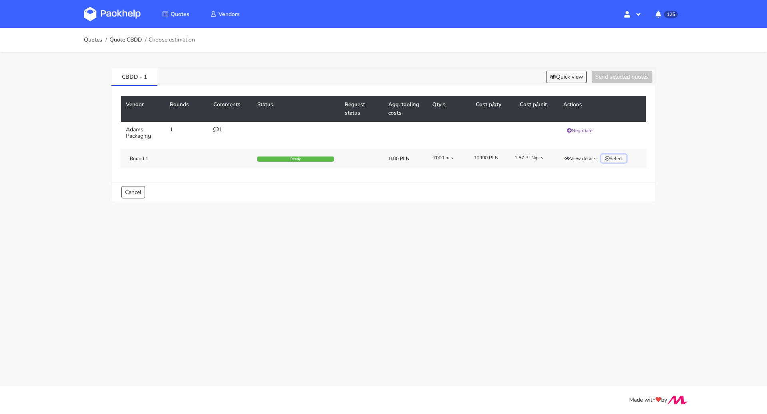
click at [611, 159] on button "Select" at bounding box center [613, 159] width 25 height 8
click at [611, 74] on button "Send selected quotes ( 1 )" at bounding box center [616, 77] width 72 height 12
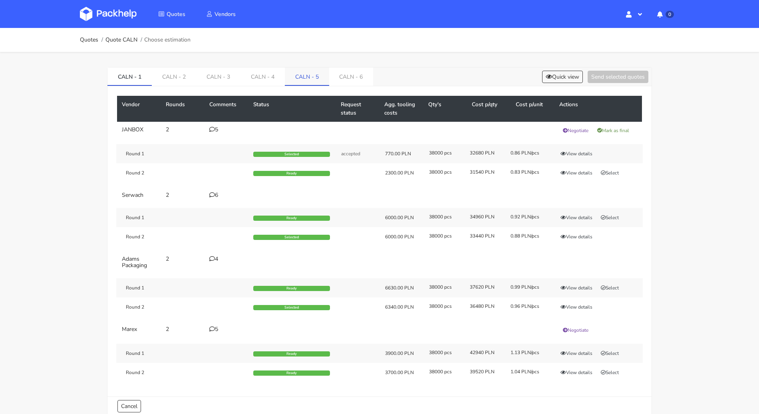
click at [314, 74] on link "CALN - 5" at bounding box center [307, 76] width 44 height 18
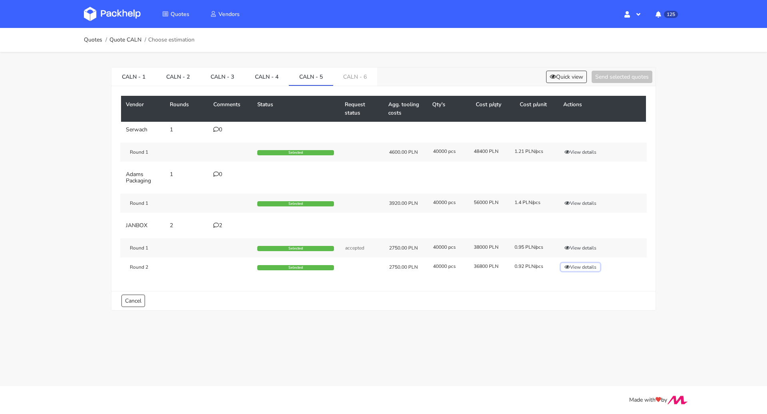
click at [578, 266] on button "View details" at bounding box center [580, 267] width 39 height 8
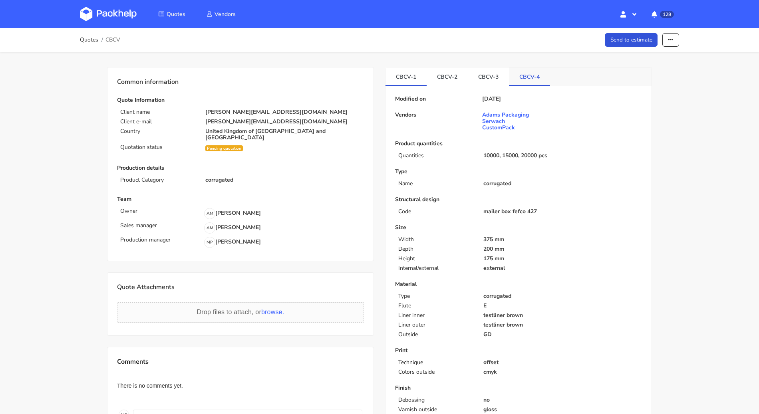
click at [540, 78] on link "CBCV-4" at bounding box center [529, 76] width 41 height 18
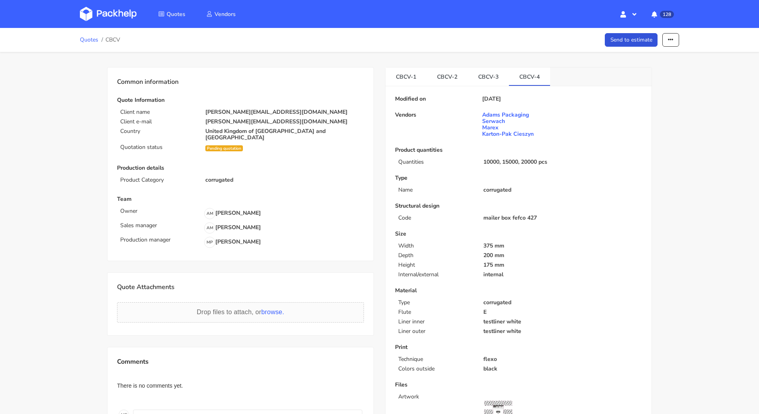
click at [87, 38] on link "Quotes" at bounding box center [89, 40] width 18 height 6
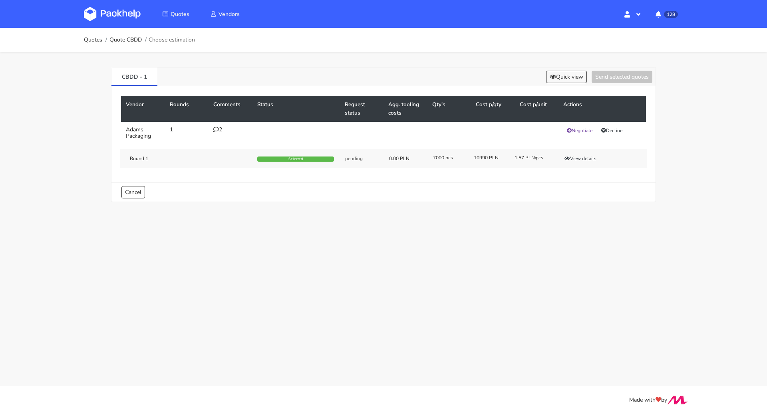
click at [220, 132] on div "2" at bounding box center [230, 130] width 34 height 6
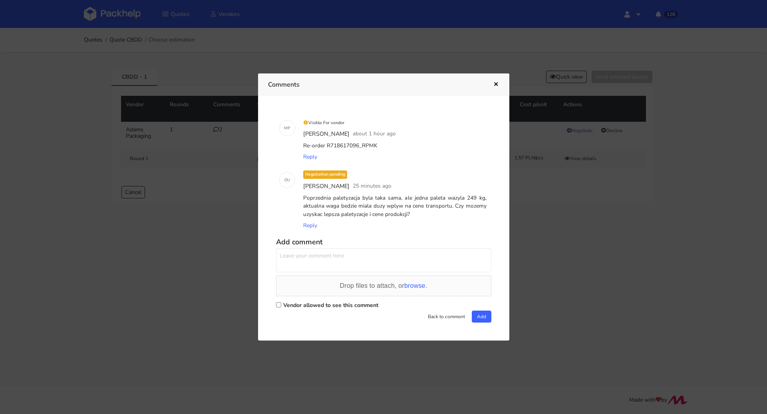
click at [497, 82] on icon "button" at bounding box center [495, 85] width 7 height 6
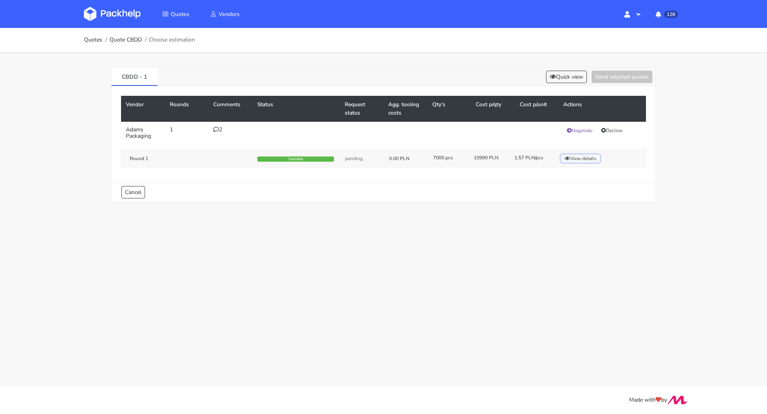
click at [586, 158] on button "View details" at bounding box center [580, 159] width 39 height 8
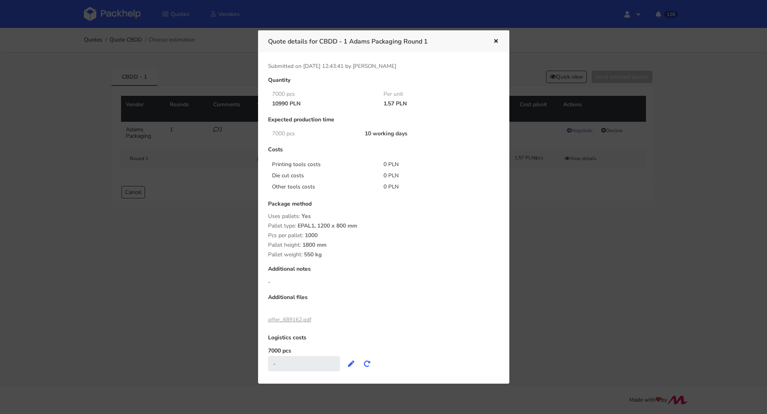
click at [494, 35] on div "Quote details for CBDD - 1 Adams Packaging Round 1" at bounding box center [383, 41] width 251 height 22
click at [495, 38] on button "button" at bounding box center [494, 41] width 9 height 10
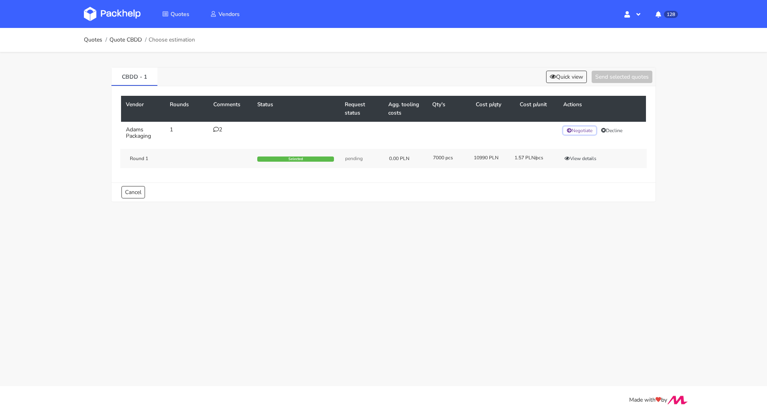
click at [584, 128] on button "Negotiate" at bounding box center [579, 131] width 33 height 8
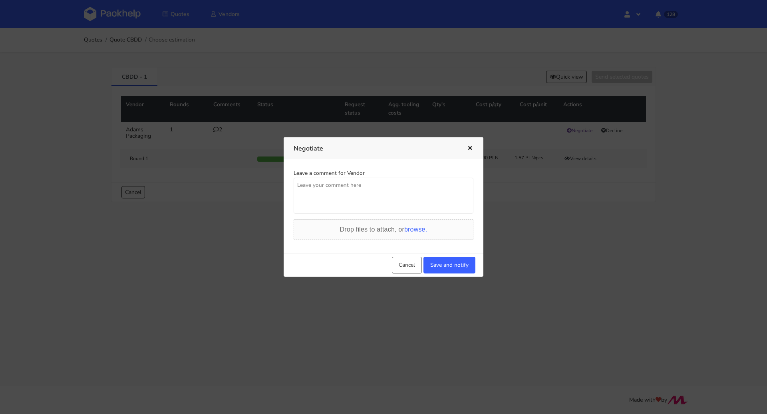
click at [346, 194] on textarea at bounding box center [384, 196] width 180 height 36
click at [468, 153] on button "button" at bounding box center [468, 148] width 9 height 10
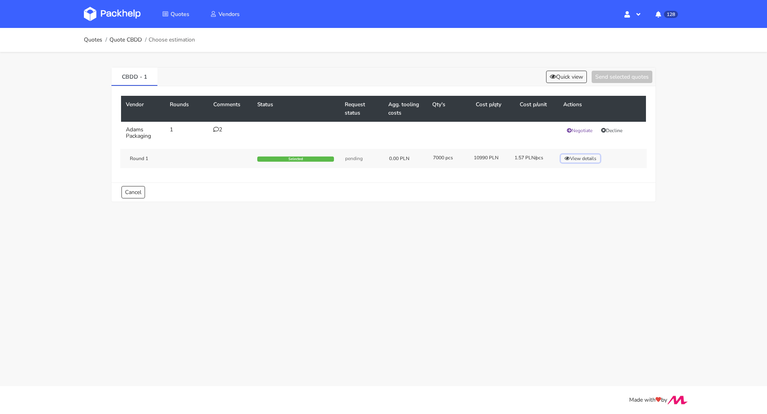
click at [581, 159] on button "View details" at bounding box center [580, 159] width 39 height 8
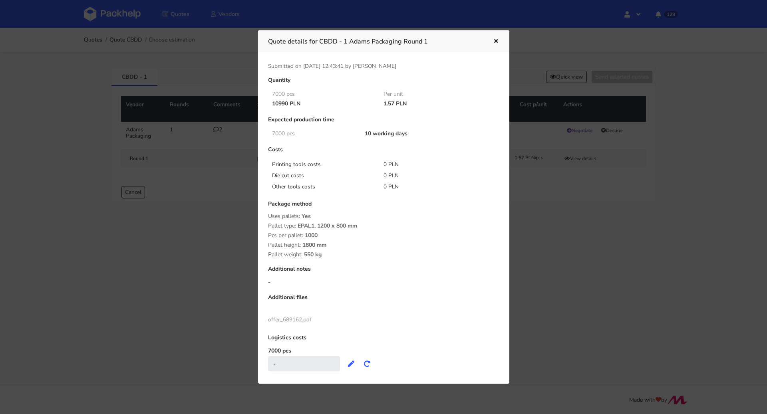
click at [533, 220] on div at bounding box center [383, 207] width 767 height 414
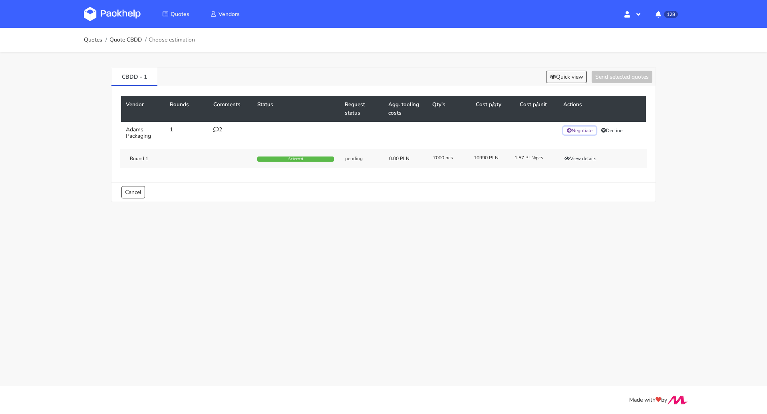
click at [583, 130] on button "Negotiate" at bounding box center [579, 131] width 33 height 8
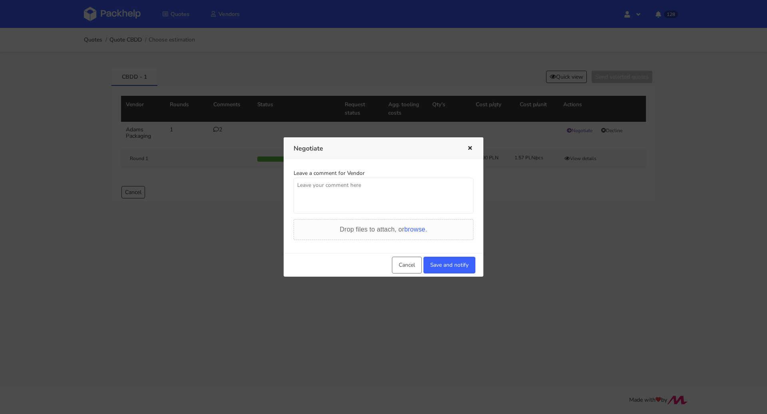
click at [373, 185] on textarea at bounding box center [384, 196] width 180 height 36
type textarea "Pani Małgorzato potrzebujemy lepszej ceny i paletyzacji."
click at [466, 256] on div "Cancel Save and notify" at bounding box center [384, 265] width 200 height 24
click at [456, 264] on button "Save and notify" at bounding box center [449, 265] width 52 height 17
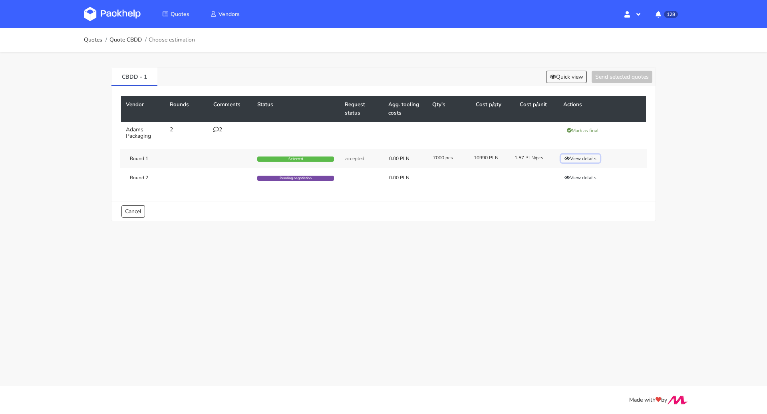
click at [579, 159] on button "View details" at bounding box center [580, 159] width 39 height 8
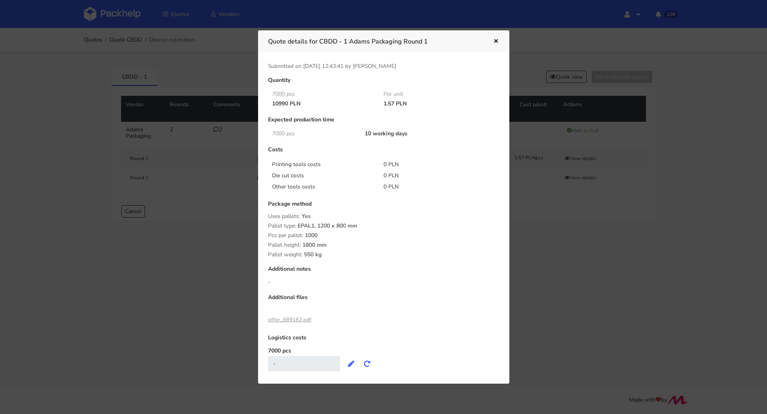
click at [544, 40] on div at bounding box center [383, 207] width 767 height 414
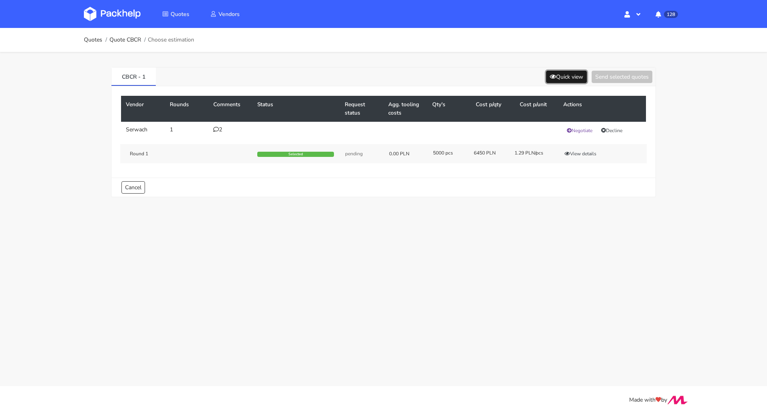
click at [566, 75] on button "Quick view" at bounding box center [566, 77] width 41 height 12
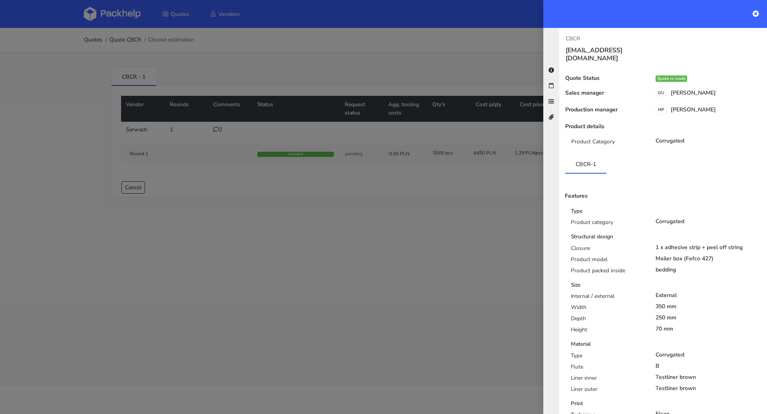
click at [378, 221] on div at bounding box center [383, 207] width 767 height 414
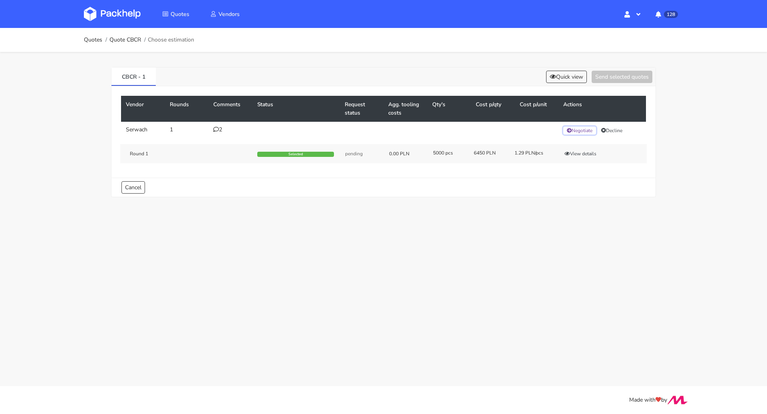
click at [582, 127] on button "Negotiate" at bounding box center [579, 131] width 33 height 8
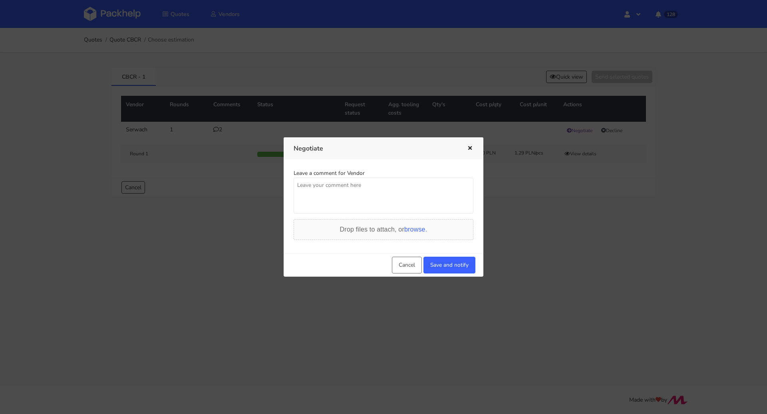
click at [337, 196] on textarea at bounding box center [384, 196] width 180 height 36
type textarea "[PERSON_NAME] potrzebujemy lepszej ceny"
click at [455, 264] on button "Save and notify" at bounding box center [449, 265] width 52 height 17
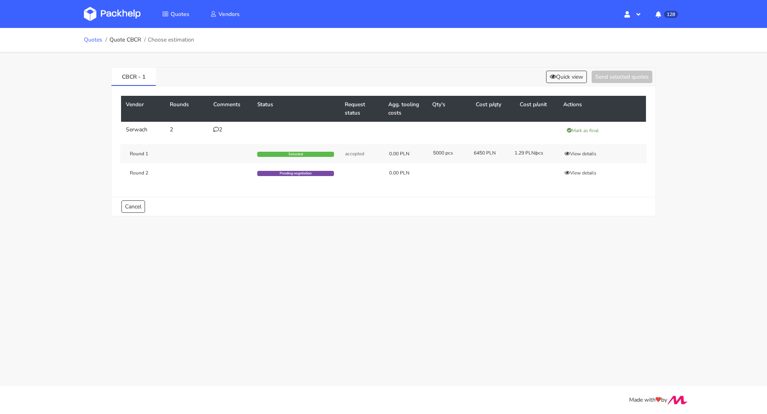
click at [97, 37] on link "Quotes" at bounding box center [93, 40] width 18 height 6
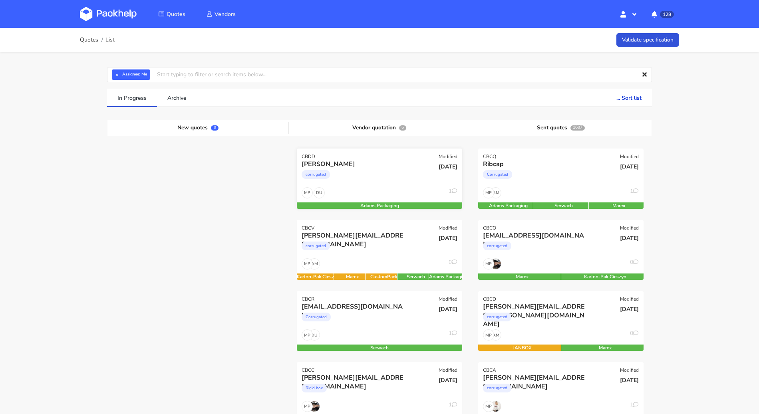
click at [359, 175] on div "corrugated" at bounding box center [355, 177] width 106 height 16
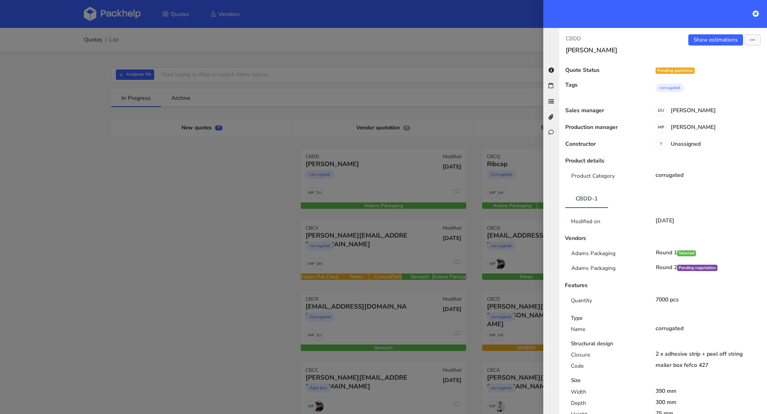
click at [224, 257] on div at bounding box center [383, 207] width 767 height 414
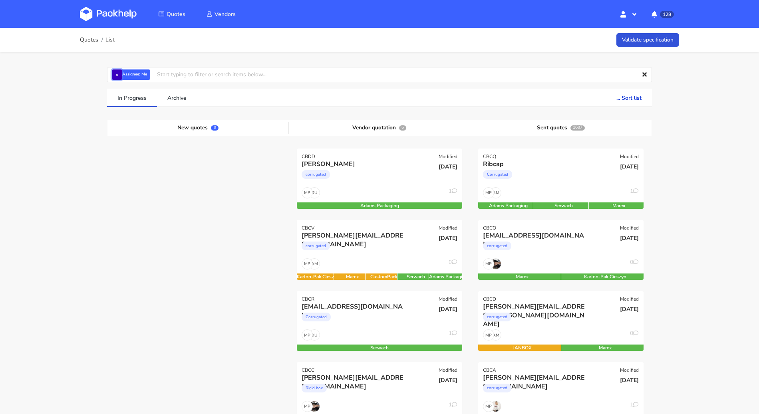
click at [116, 75] on button "×" at bounding box center [117, 74] width 10 height 10
click at [116, 75] on input "text" at bounding box center [379, 74] width 545 height 15
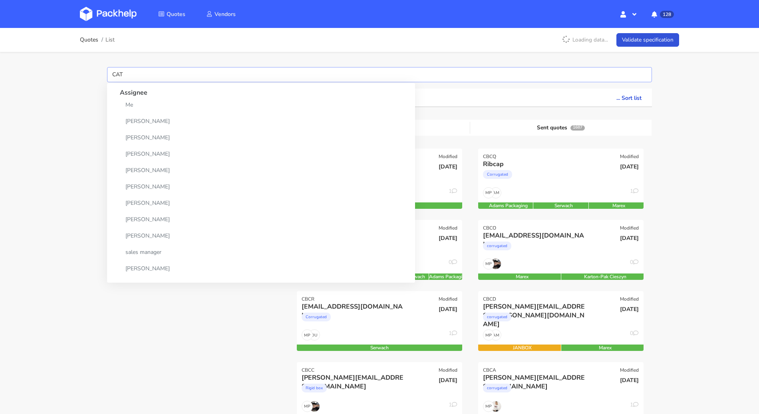
type input "CATF"
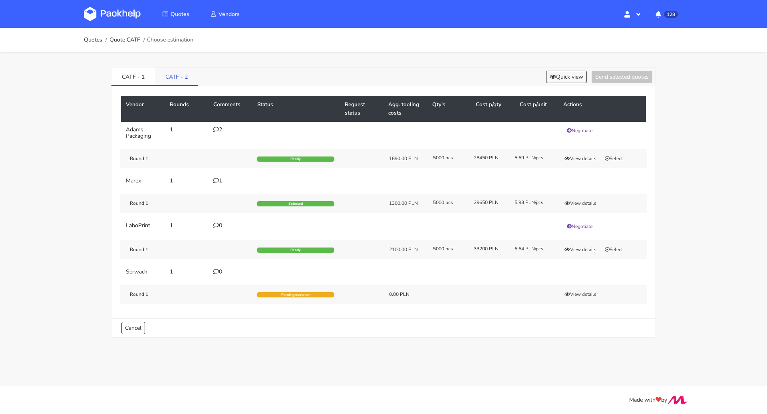
click at [174, 76] on link "CATF - 2" at bounding box center [176, 76] width 43 height 18
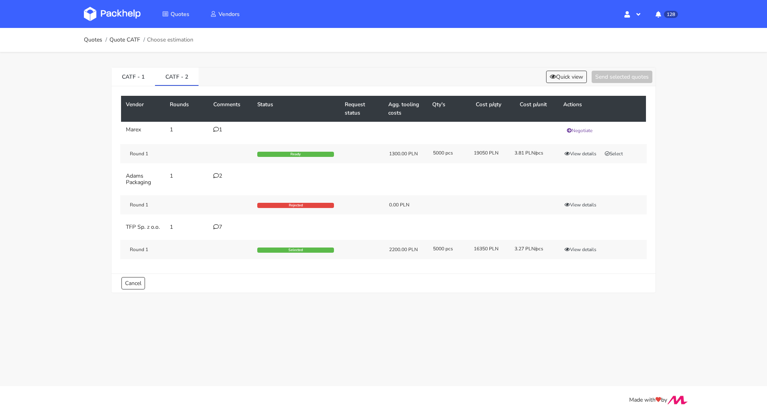
click at [218, 227] on div "7" at bounding box center [230, 227] width 34 height 6
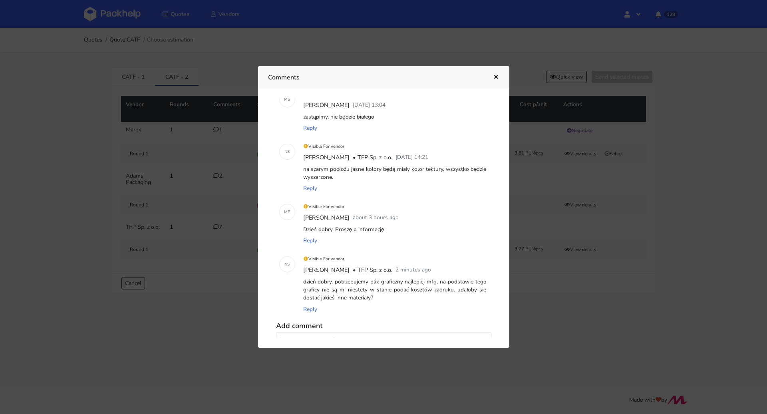
scroll to position [403, 0]
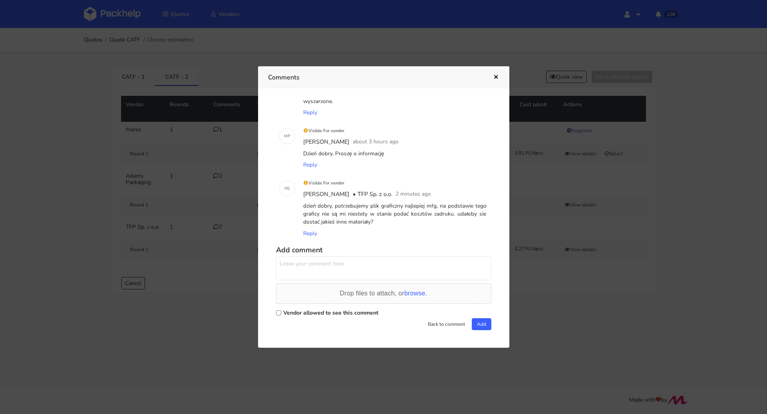
drag, startPoint x: 375, startPoint y: 223, endPoint x: 303, endPoint y: 206, distance: 73.4
click at [303, 206] on div "dzień dobry, potrzebujemy plik graficzny najlepiej mfg, na podstawie tego grafi…" at bounding box center [395, 214] width 187 height 28
copy div "dzień dobry, potrzebujemy plik graficzny najlepiej mfg, na podstawie tego grafi…"
click at [494, 75] on icon "button" at bounding box center [495, 78] width 7 height 6
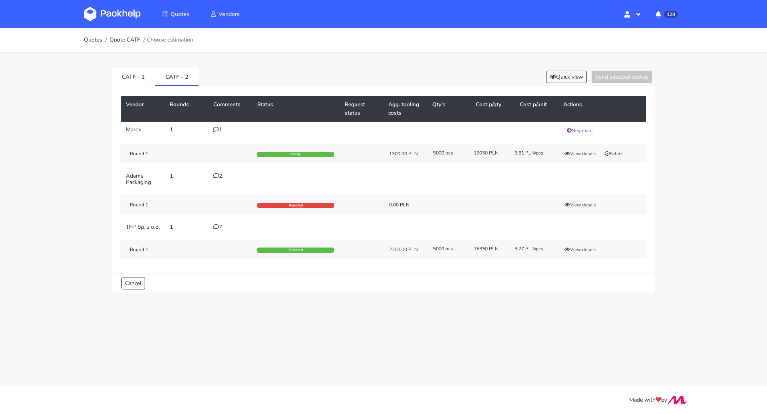
click at [214, 230] on td "7" at bounding box center [230, 227] width 44 height 16
click at [214, 226] on icon at bounding box center [216, 227] width 6 height 6
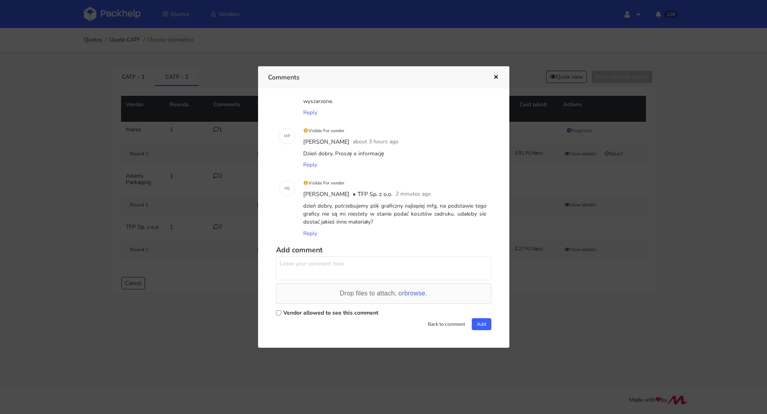
click at [300, 309] on label "Vendor allowed to see this comment" at bounding box center [330, 313] width 95 height 8
click at [281, 310] on input "Vendor allowed to see this comment" at bounding box center [278, 312] width 5 height 5
checkbox input "true"
click at [312, 272] on textarea at bounding box center [383, 268] width 215 height 24
click at [411, 296] on span "browse." at bounding box center [415, 293] width 23 height 7
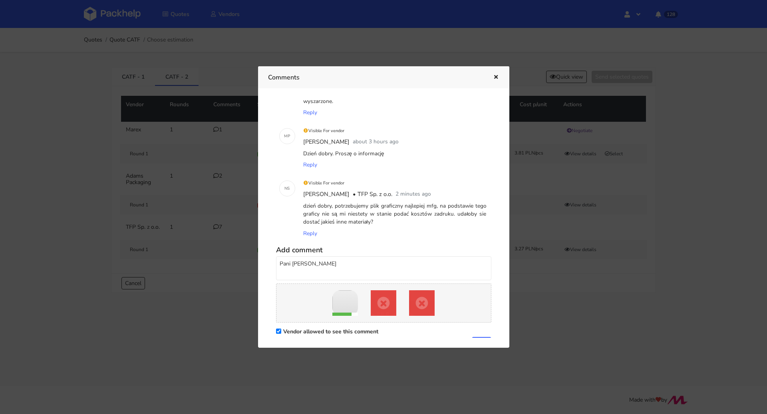
click at [378, 303] on link "Remove file" at bounding box center [384, 303] width 26 height 26
click at [399, 300] on link "Remove file" at bounding box center [403, 303] width 26 height 26
click at [499, 73] on div "Comments" at bounding box center [383, 77] width 251 height 22
click at [497, 73] on button "button" at bounding box center [494, 77] width 9 height 10
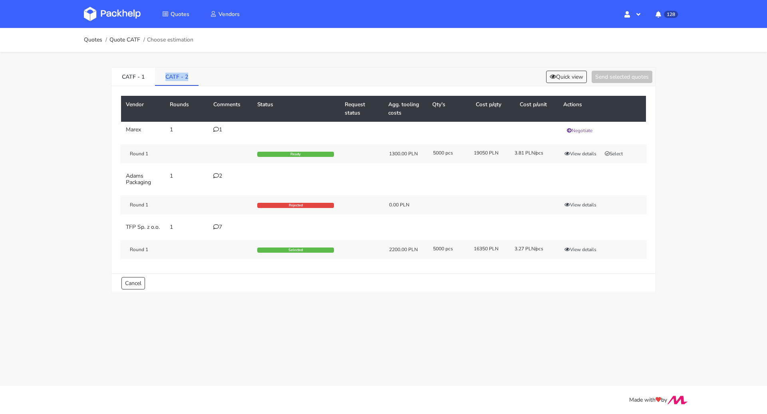
drag, startPoint x: 163, startPoint y: 73, endPoint x: 191, endPoint y: 79, distance: 28.4
click at [191, 79] on link "CATF - 2" at bounding box center [177, 76] width 44 height 18
copy link "CATF - 2"
click at [222, 227] on div "7" at bounding box center [230, 227] width 34 height 6
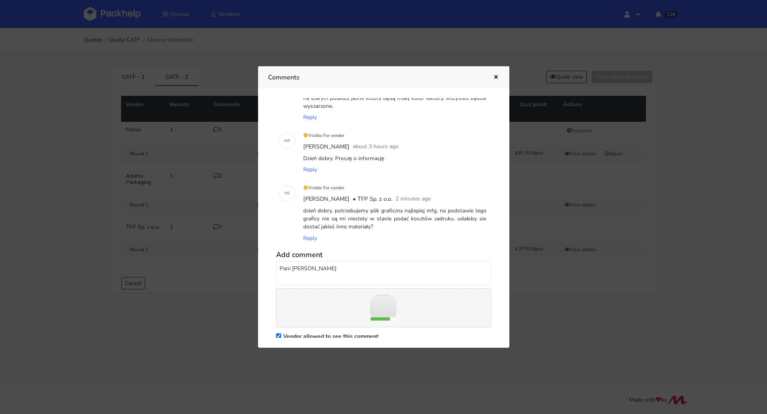
scroll to position [422, 0]
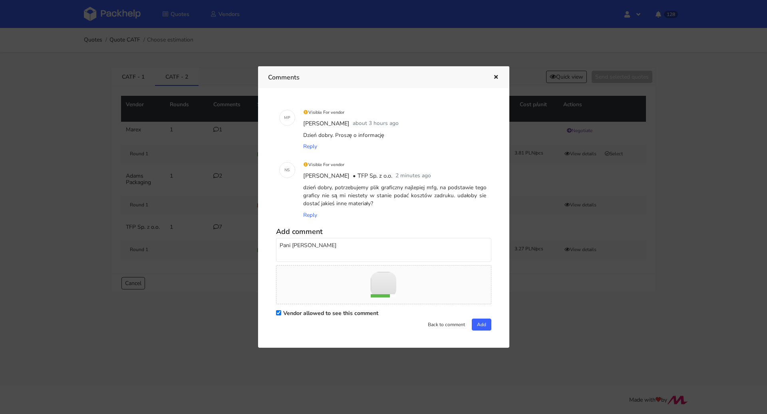
click at [339, 249] on textarea "Pani Natalio pliki" at bounding box center [383, 250] width 215 height 24
paste textarea "https://we.tl/t-lFFVSDvUjM"
type textarea "Pani Natalio link do plików w wyższej jakości: https://we.tl/t-lFFVSDvUjM"
click at [479, 326] on button "Add" at bounding box center [482, 325] width 20 height 12
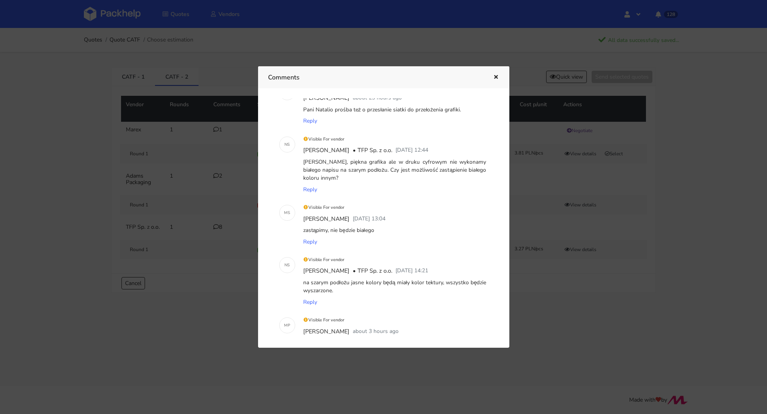
scroll to position [0, 0]
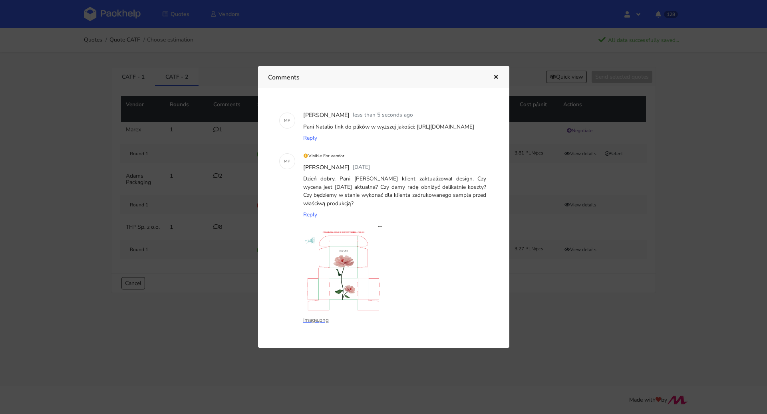
click at [496, 76] on icon "button" at bounding box center [495, 78] width 7 height 6
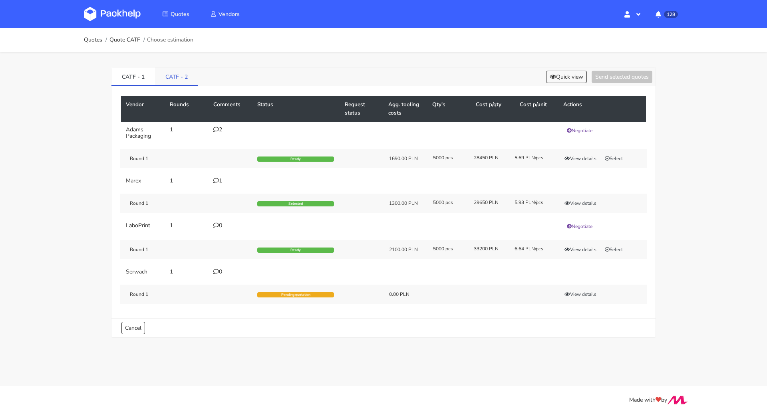
click at [178, 69] on link "CATF - 2" at bounding box center [176, 76] width 43 height 18
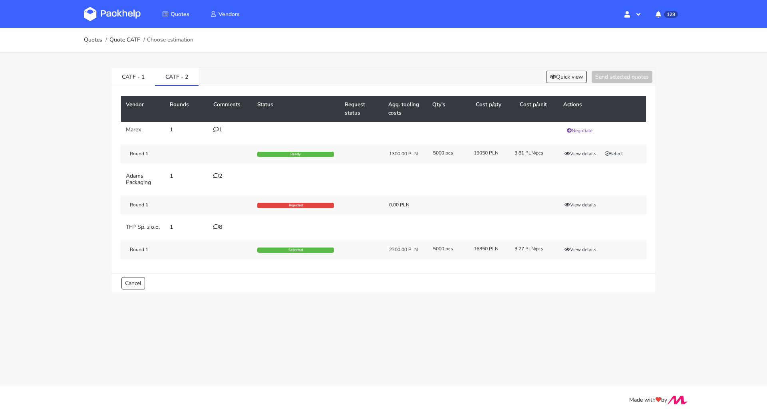
click at [216, 225] on icon at bounding box center [216, 227] width 6 height 6
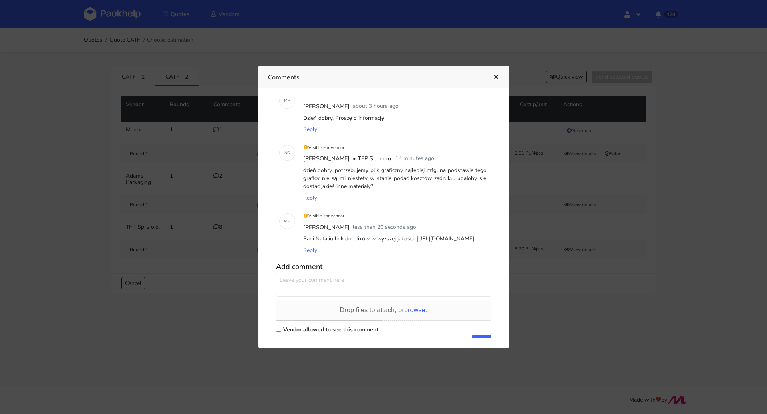
scroll to position [455, 0]
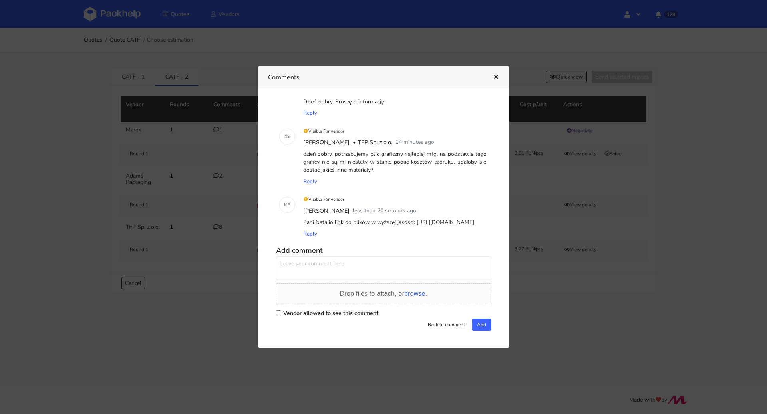
click at [494, 81] on button "button" at bounding box center [494, 77] width 9 height 10
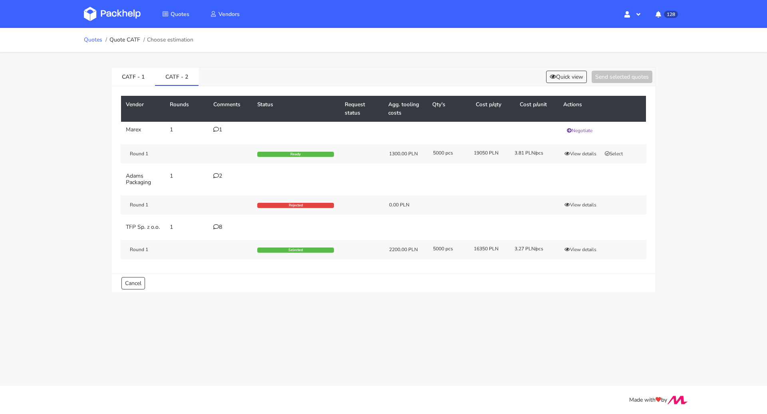
click at [96, 37] on link "Quotes" at bounding box center [93, 40] width 18 height 6
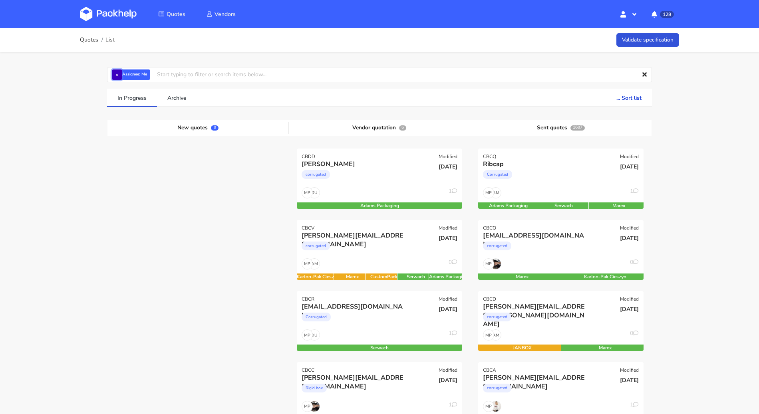
click at [117, 74] on button "×" at bounding box center [117, 74] width 10 height 10
click at [117, 74] on input "text" at bounding box center [379, 74] width 545 height 15
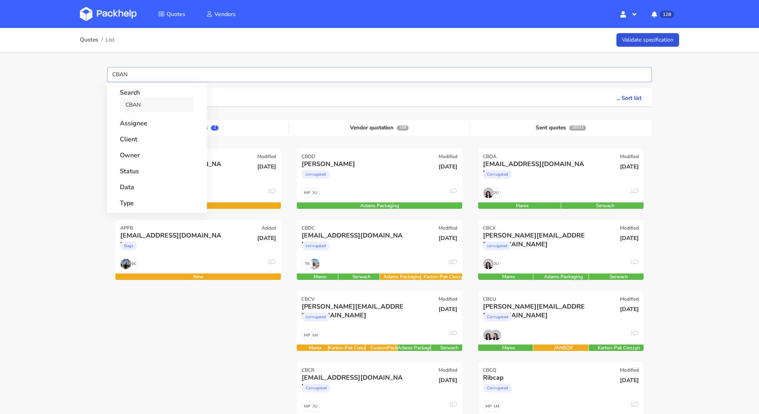
type input "CBAN"
click at [150, 100] on link "CBAN" at bounding box center [157, 104] width 74 height 15
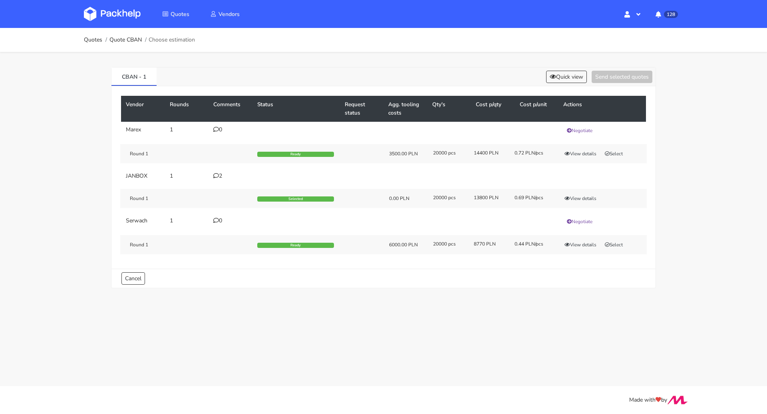
click at [215, 175] on icon at bounding box center [216, 176] width 6 height 6
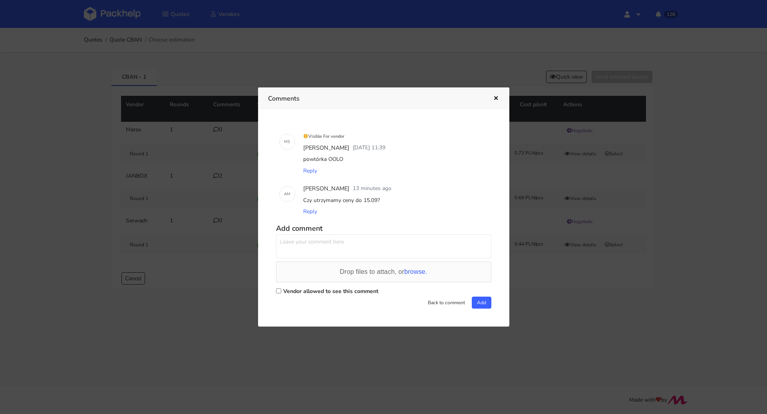
drag, startPoint x: 384, startPoint y: 201, endPoint x: 363, endPoint y: 200, distance: 21.2
click at [363, 200] on div "Czy utrzymamy ceny do 15.09?" at bounding box center [395, 200] width 187 height 11
copy div "15.09?"
click at [303, 288] on label "Vendor allowed to see this comment" at bounding box center [330, 292] width 95 height 8
click at [281, 288] on input "Vendor allowed to see this comment" at bounding box center [278, 290] width 5 height 5
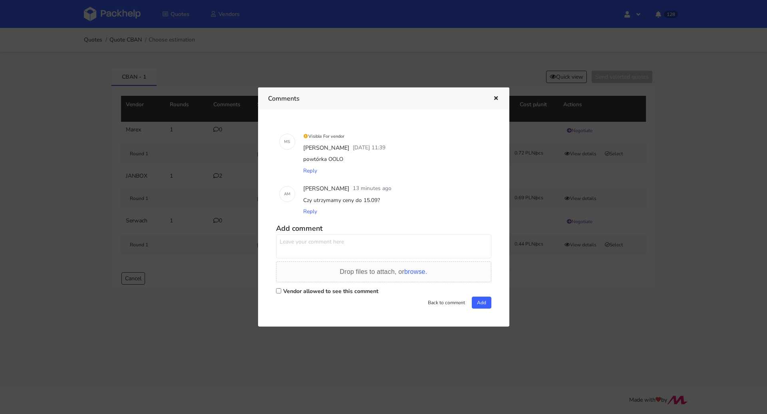
checkbox input "true"
click at [309, 250] on textarea at bounding box center [383, 246] width 215 height 24
type textarea "Sylwia jest szansa żebyśmy utrzymali te ceny do 15/09?"
click at [475, 298] on button "Add" at bounding box center [482, 303] width 20 height 12
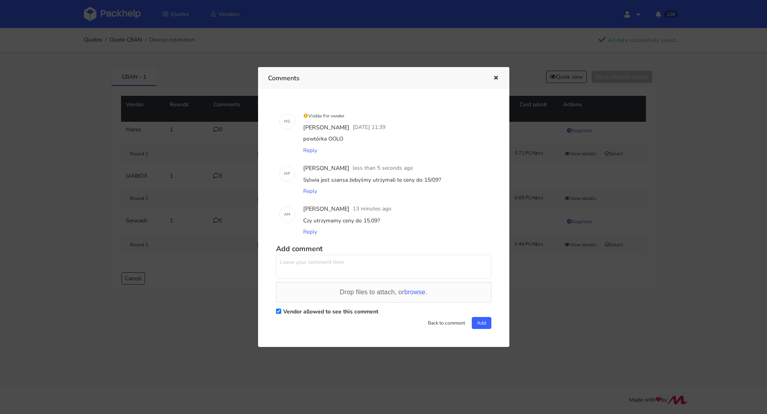
click at [499, 76] on div "Comments" at bounding box center [383, 78] width 251 height 22
click at [503, 77] on div "Comments" at bounding box center [383, 78] width 251 height 22
click at [497, 79] on icon "button" at bounding box center [495, 78] width 7 height 6
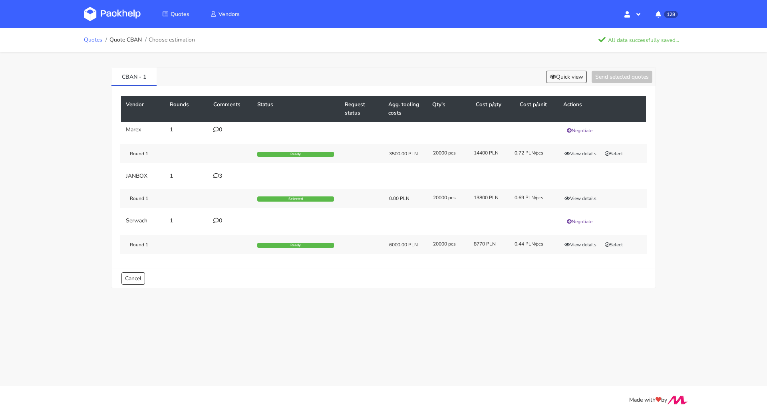
click at [98, 42] on link "Quotes" at bounding box center [93, 40] width 18 height 6
click at [572, 76] on button "Quick view" at bounding box center [566, 77] width 41 height 12
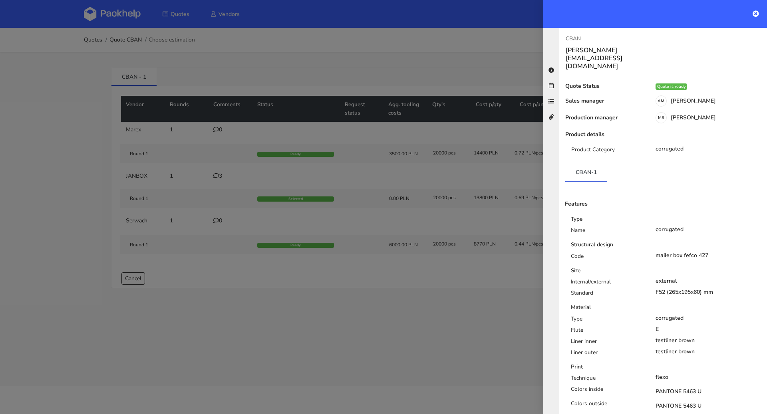
click at [472, 64] on div at bounding box center [383, 207] width 767 height 414
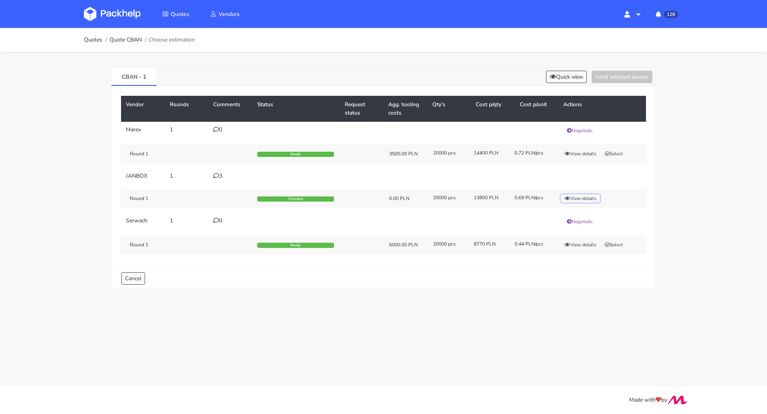
click at [592, 196] on button "View details" at bounding box center [580, 198] width 39 height 8
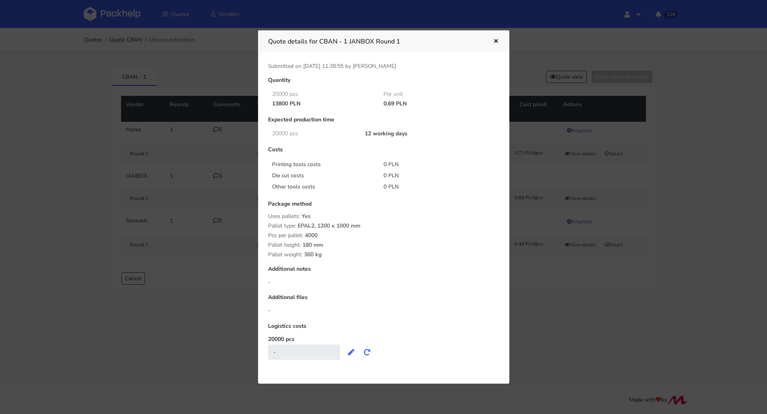
click at [514, 196] on div at bounding box center [383, 207] width 767 height 414
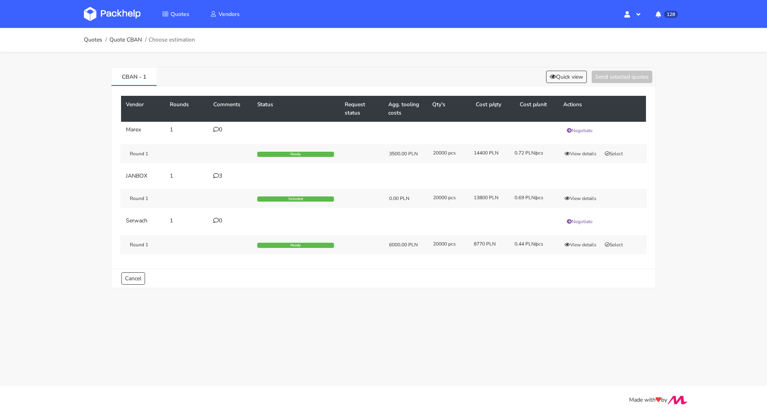
click at [216, 174] on icon at bounding box center [216, 176] width 6 height 6
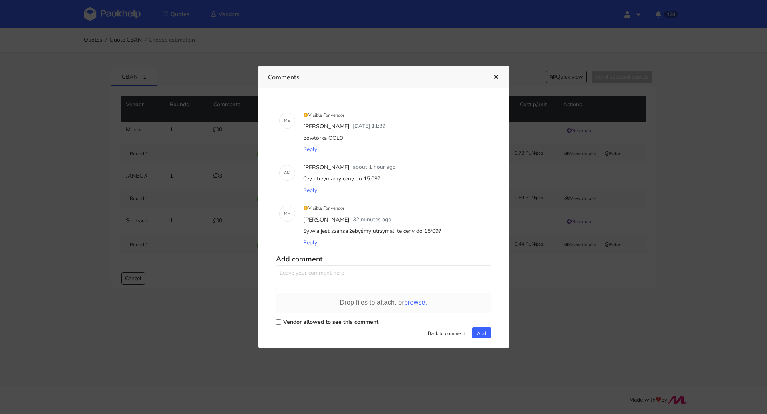
drag, startPoint x: 356, startPoint y: 139, endPoint x: 328, endPoint y: 137, distance: 28.0
click at [328, 137] on div "powtórka OOLO" at bounding box center [395, 138] width 187 height 11
copy div "OOLO"
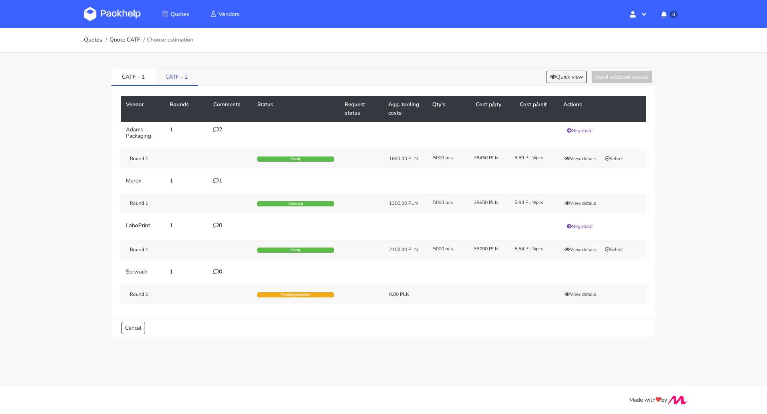
click at [178, 78] on link "CATF - 2" at bounding box center [176, 76] width 43 height 18
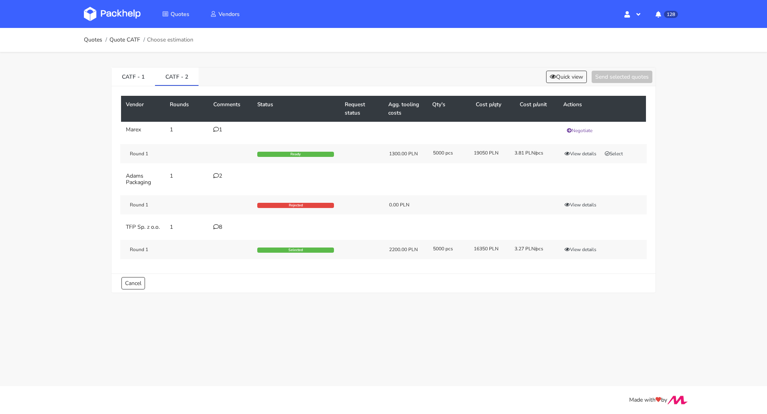
click at [217, 224] on icon at bounding box center [216, 227] width 6 height 6
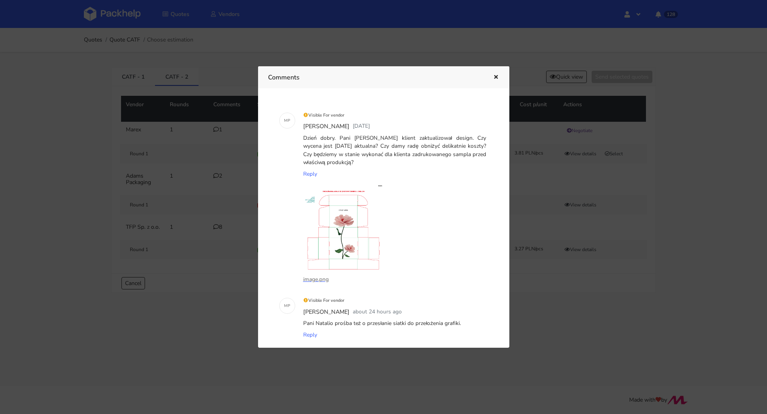
click at [495, 72] on button "button" at bounding box center [494, 77] width 9 height 10
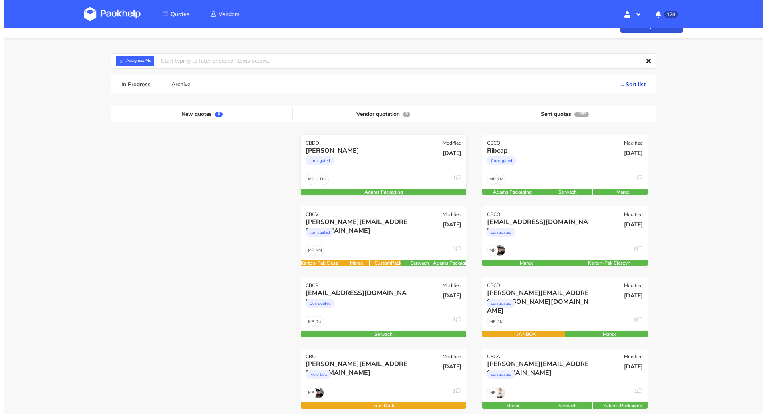
scroll to position [21, 0]
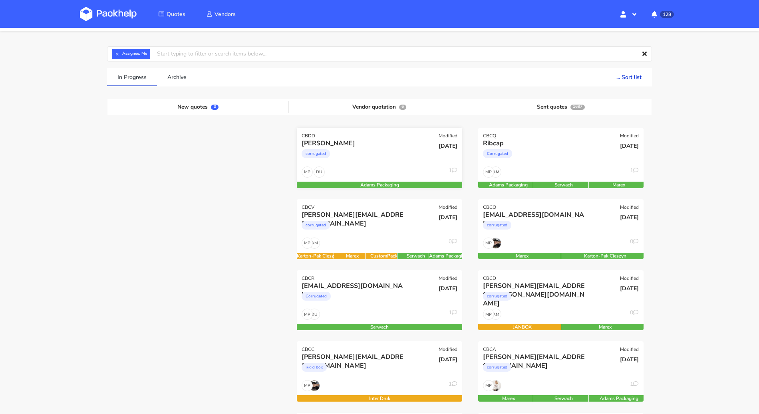
click at [397, 159] on div "corrugated" at bounding box center [355, 156] width 106 height 16
